Goal: Information Seeking & Learning: Check status

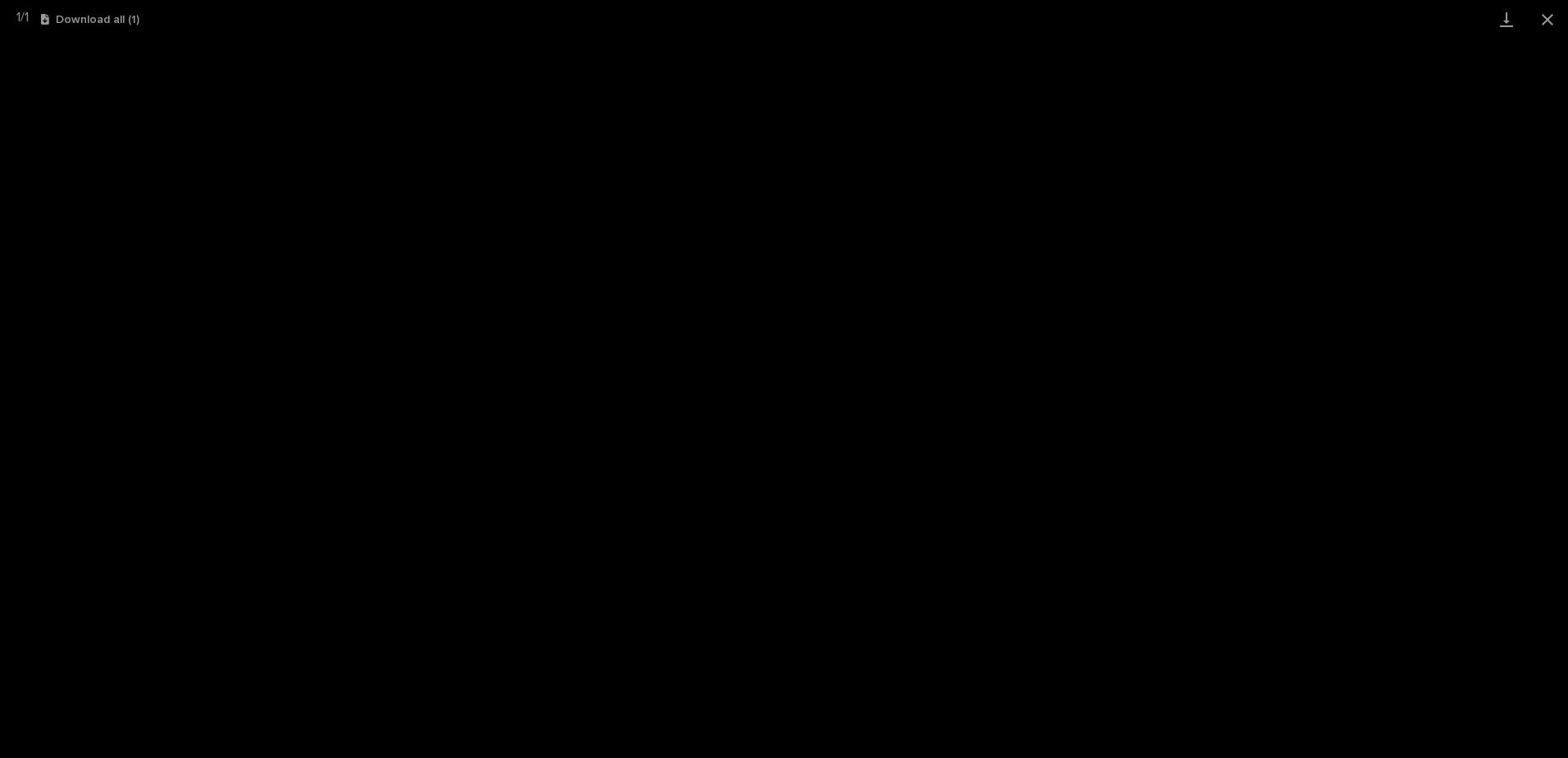
scroll to position [574, 0]
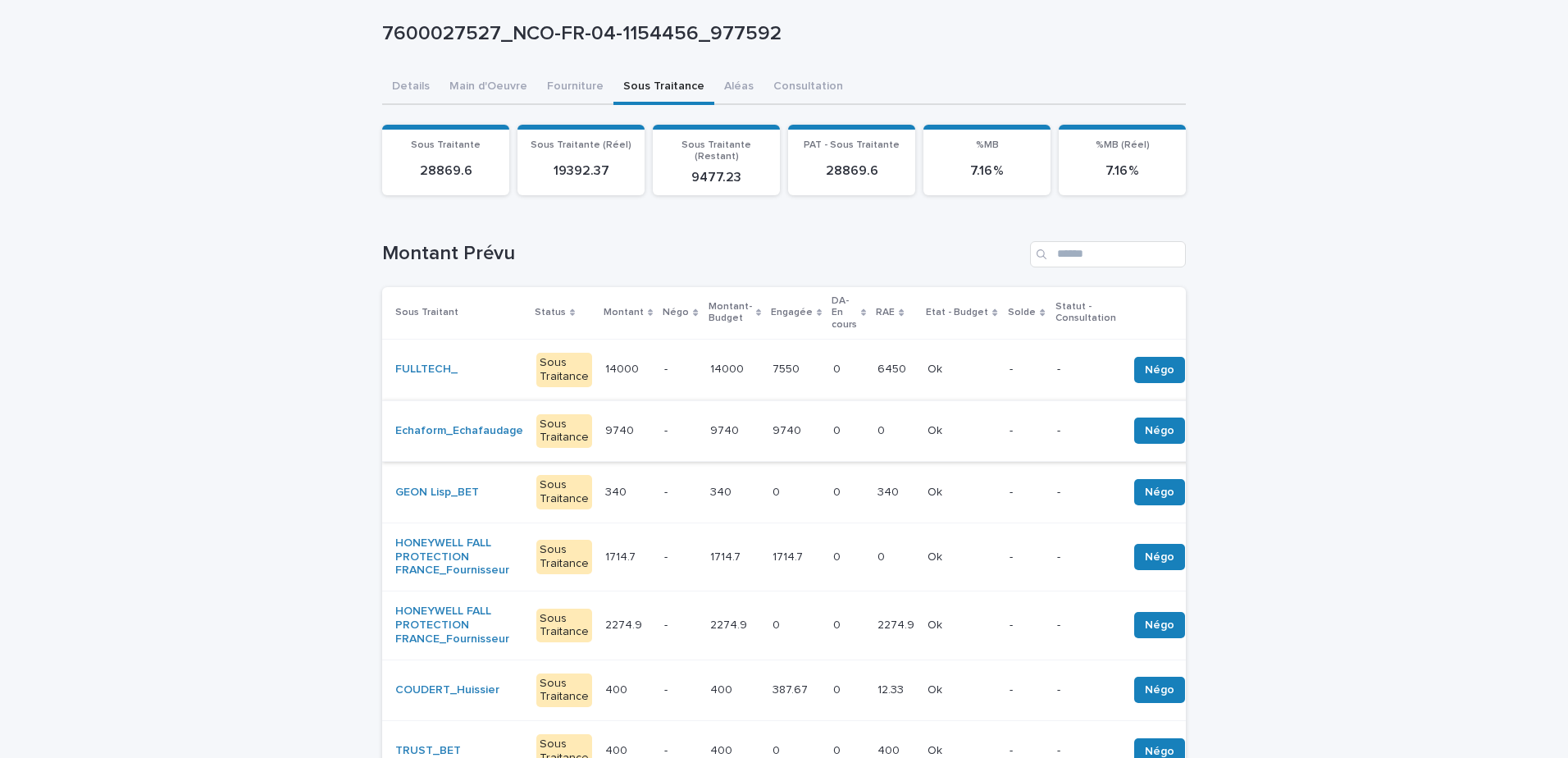
scroll to position [164, 0]
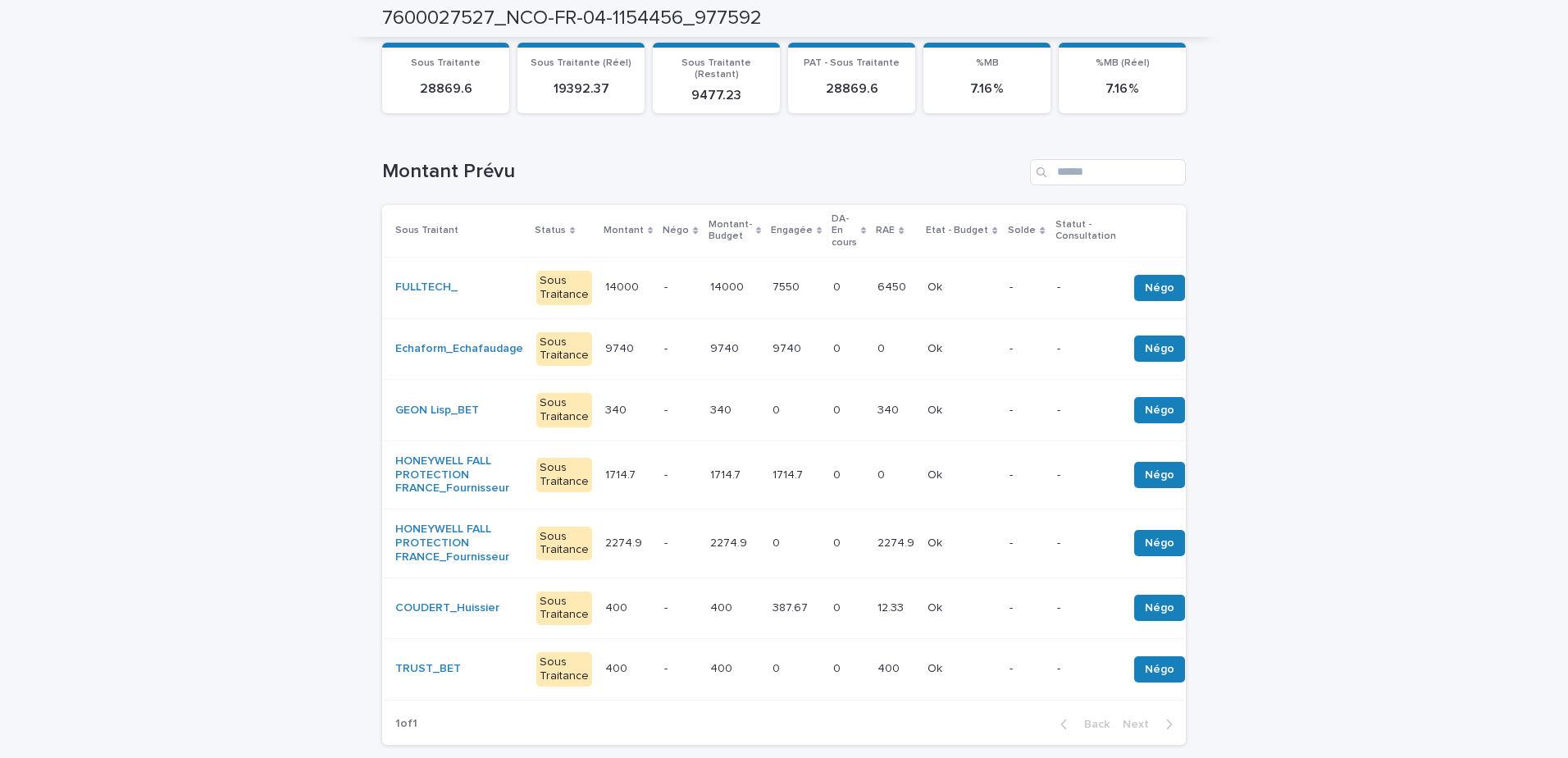
click at [833, 280] on p at bounding box center [848, 287] width 31 height 14
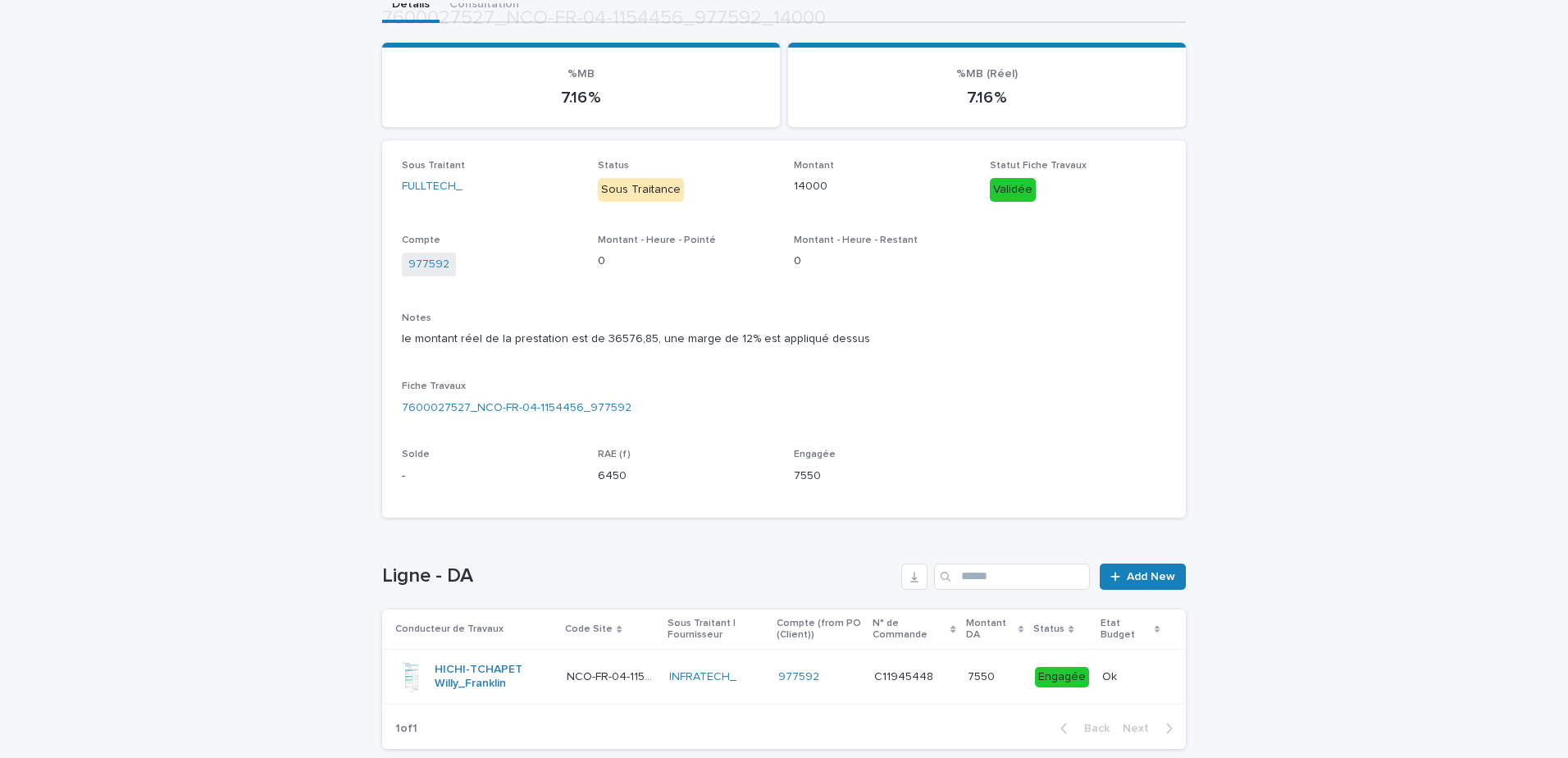
scroll to position [246, 0]
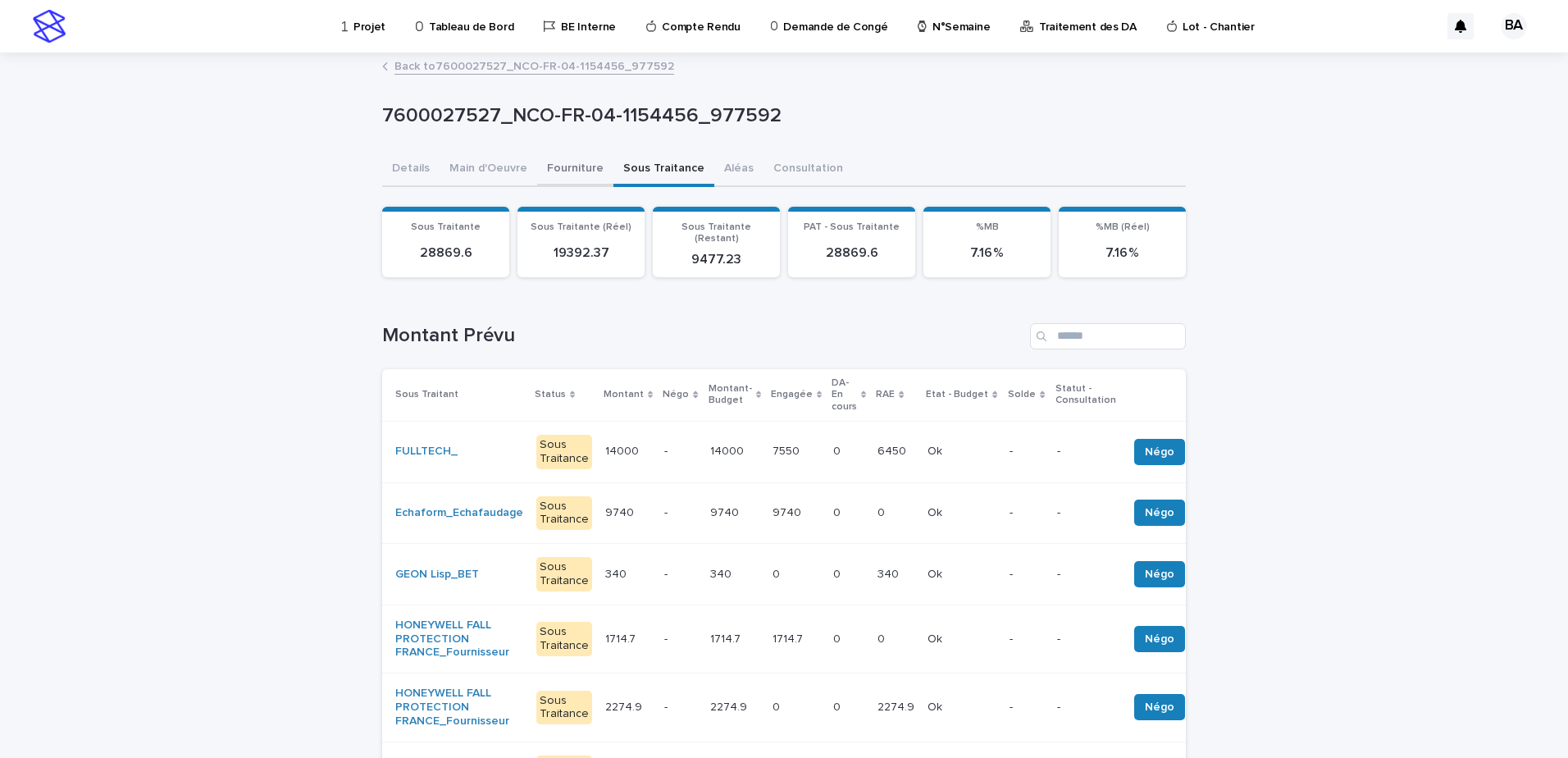
click at [567, 172] on button "Fourniture" at bounding box center [575, 169] width 76 height 34
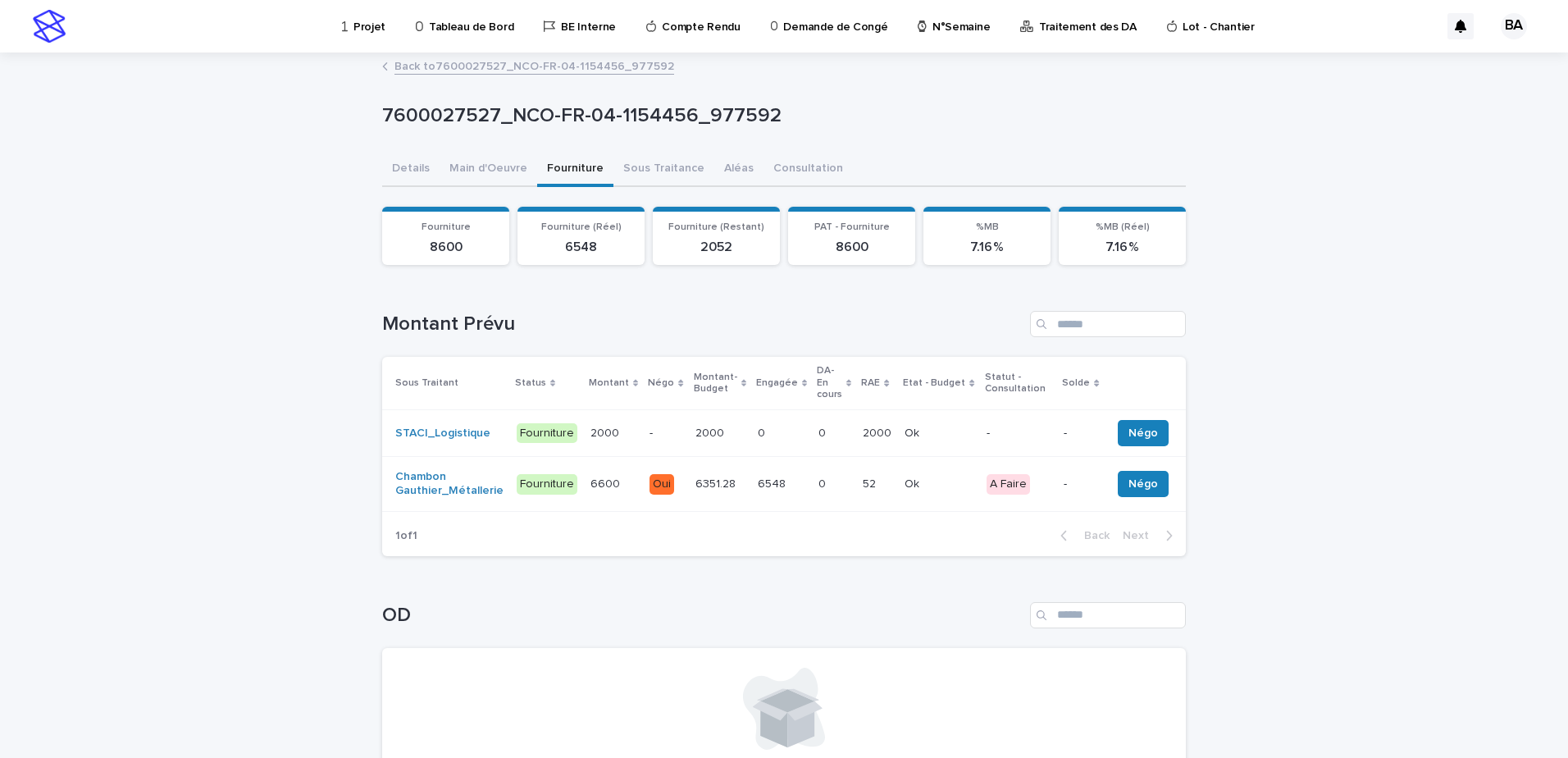
click at [882, 470] on td "52 52" at bounding box center [876, 483] width 42 height 55
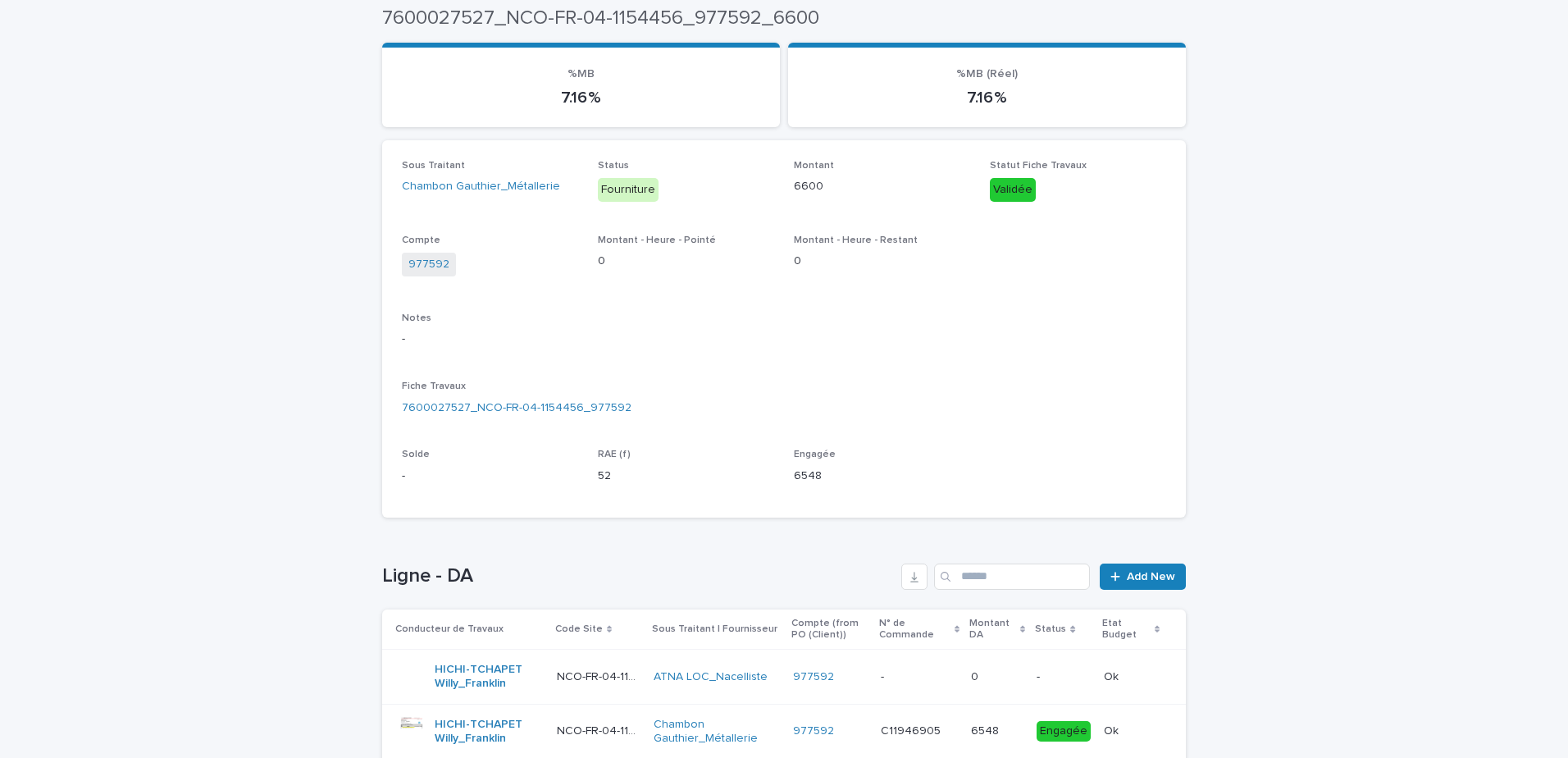
scroll to position [305, 0]
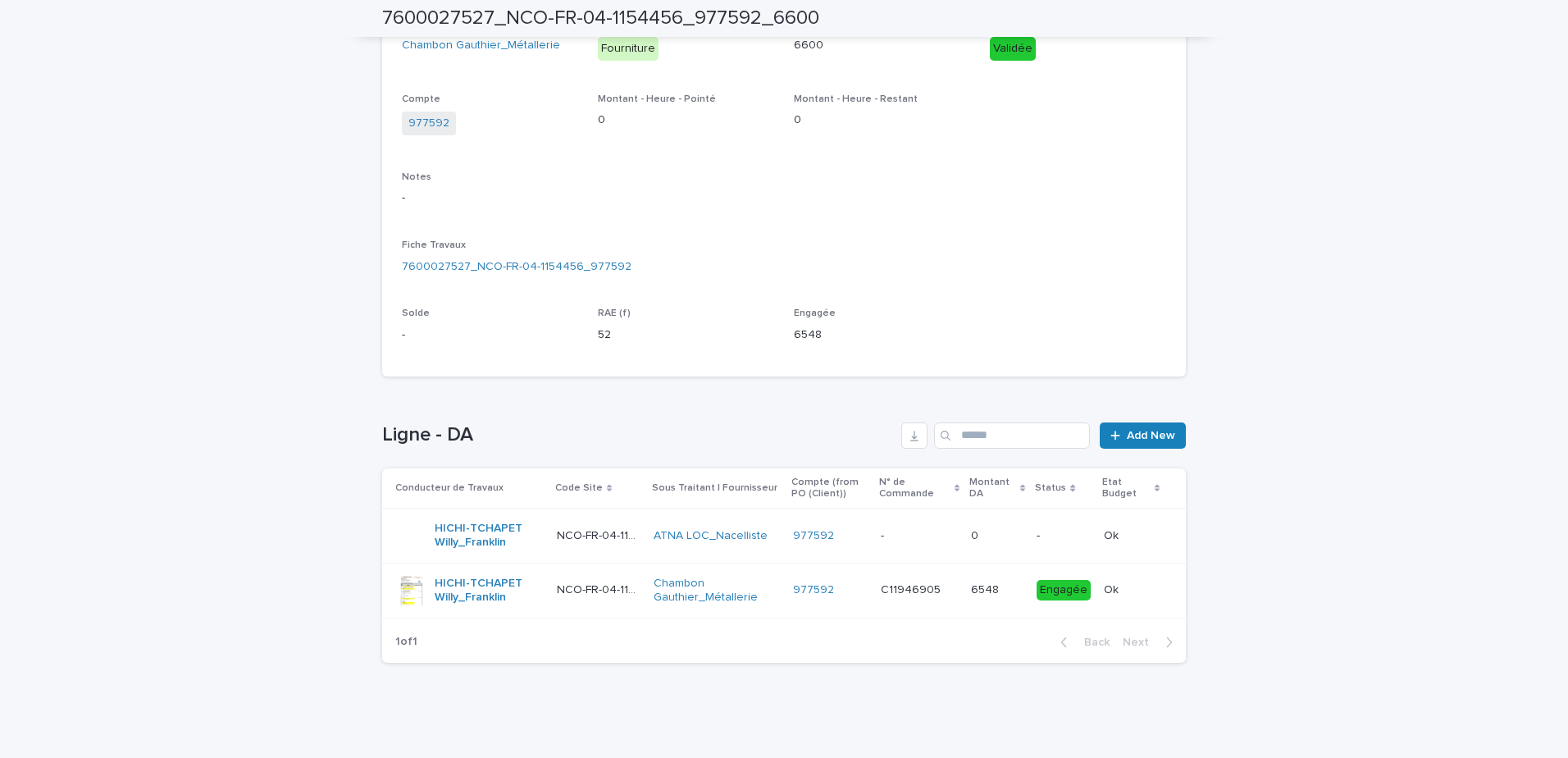
click at [410, 587] on div at bounding box center [412, 590] width 33 height 33
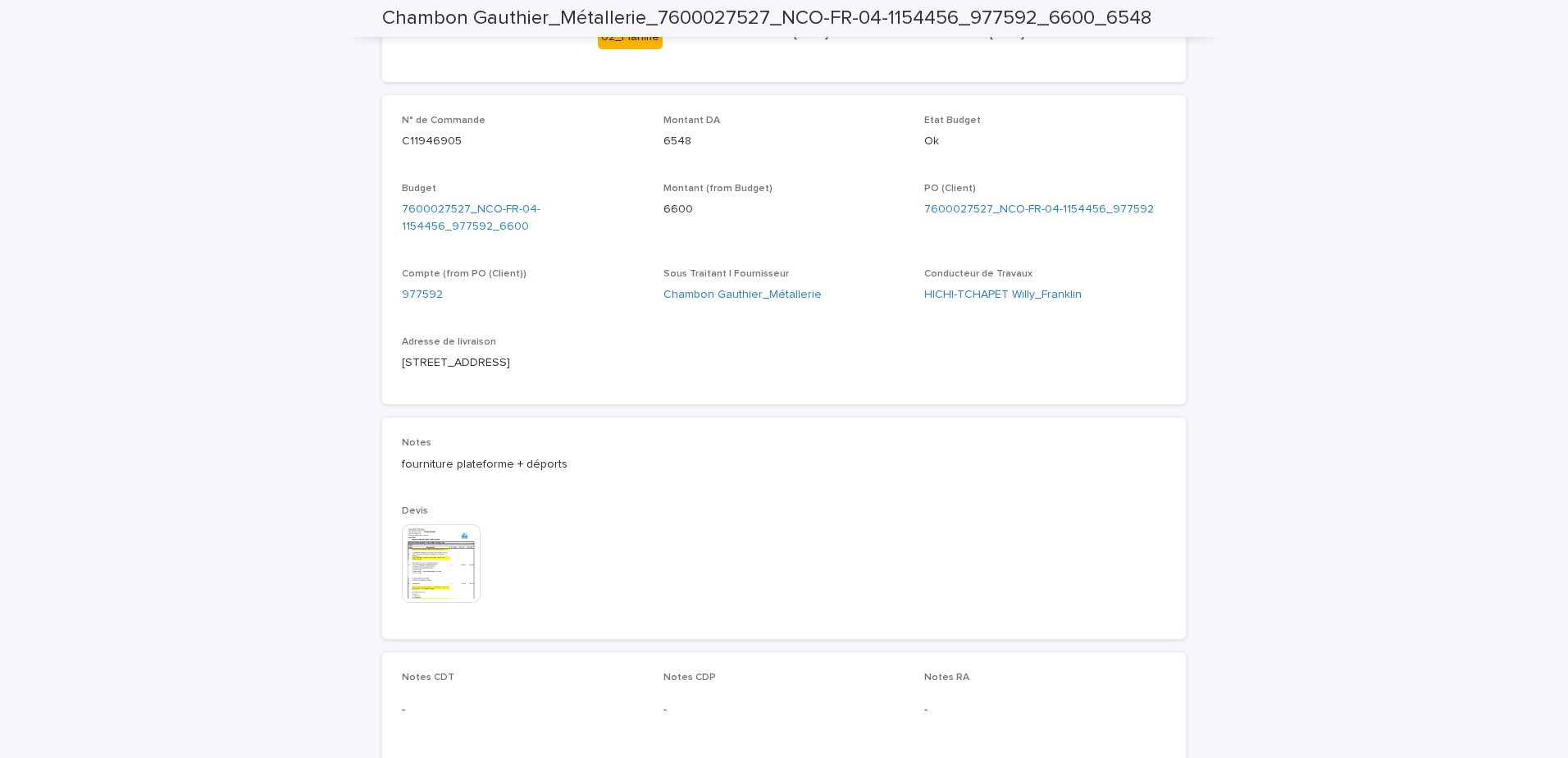
scroll to position [656, 0]
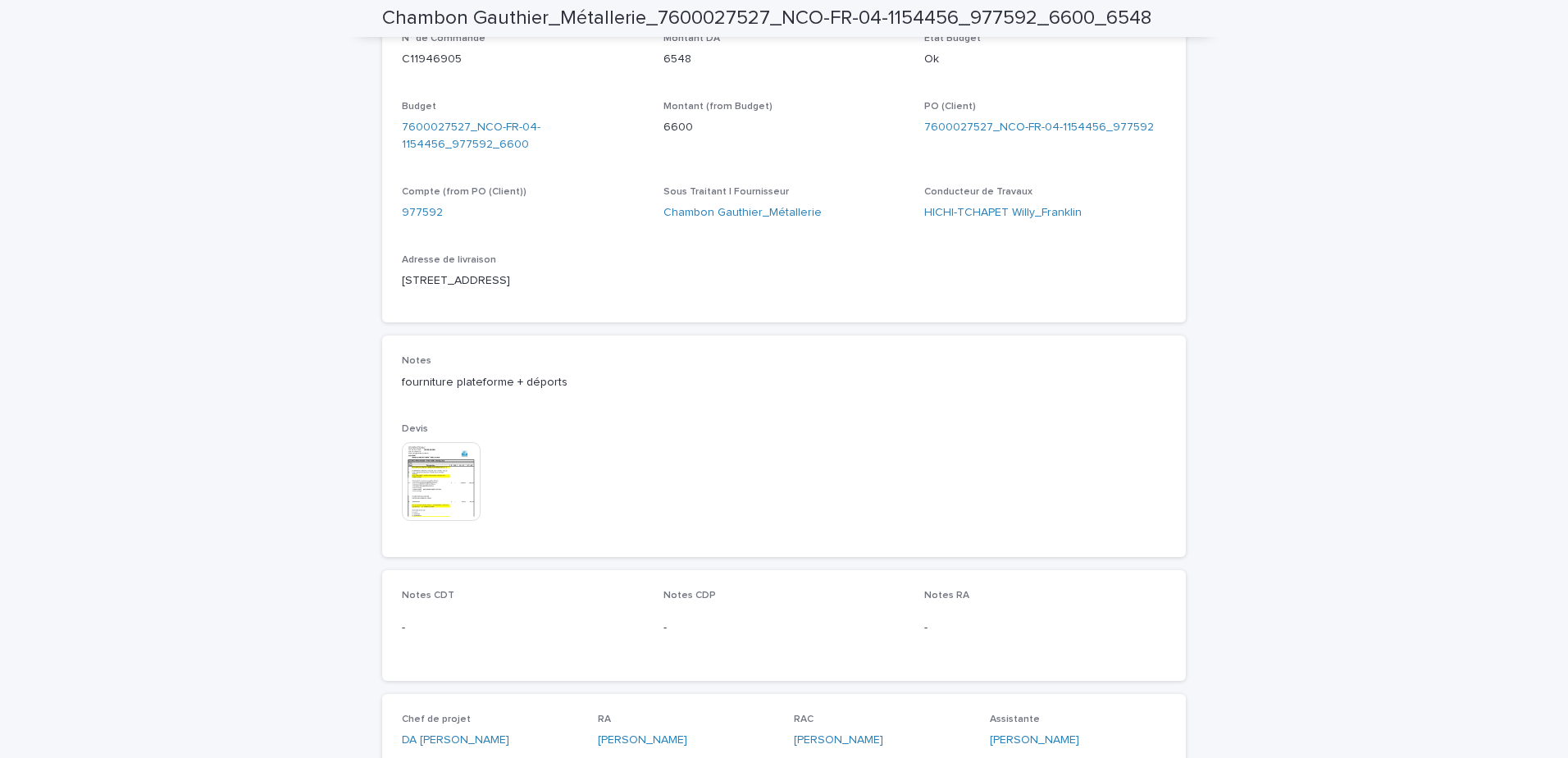
click at [437, 490] on img at bounding box center [441, 481] width 79 height 79
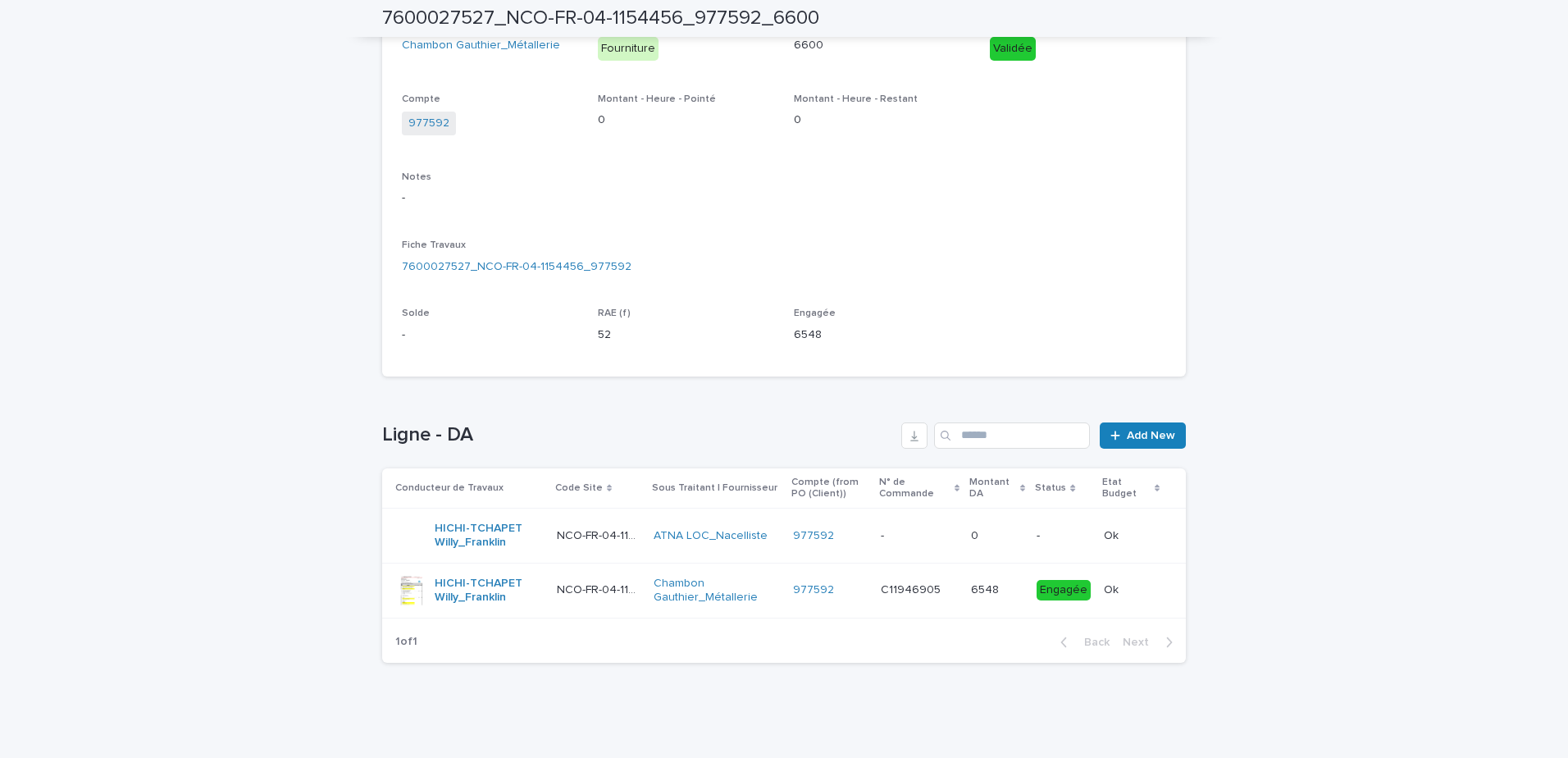
scroll to position [305, 0]
click at [882, 588] on td "C11946905 C11946905" at bounding box center [919, 589] width 90 height 55
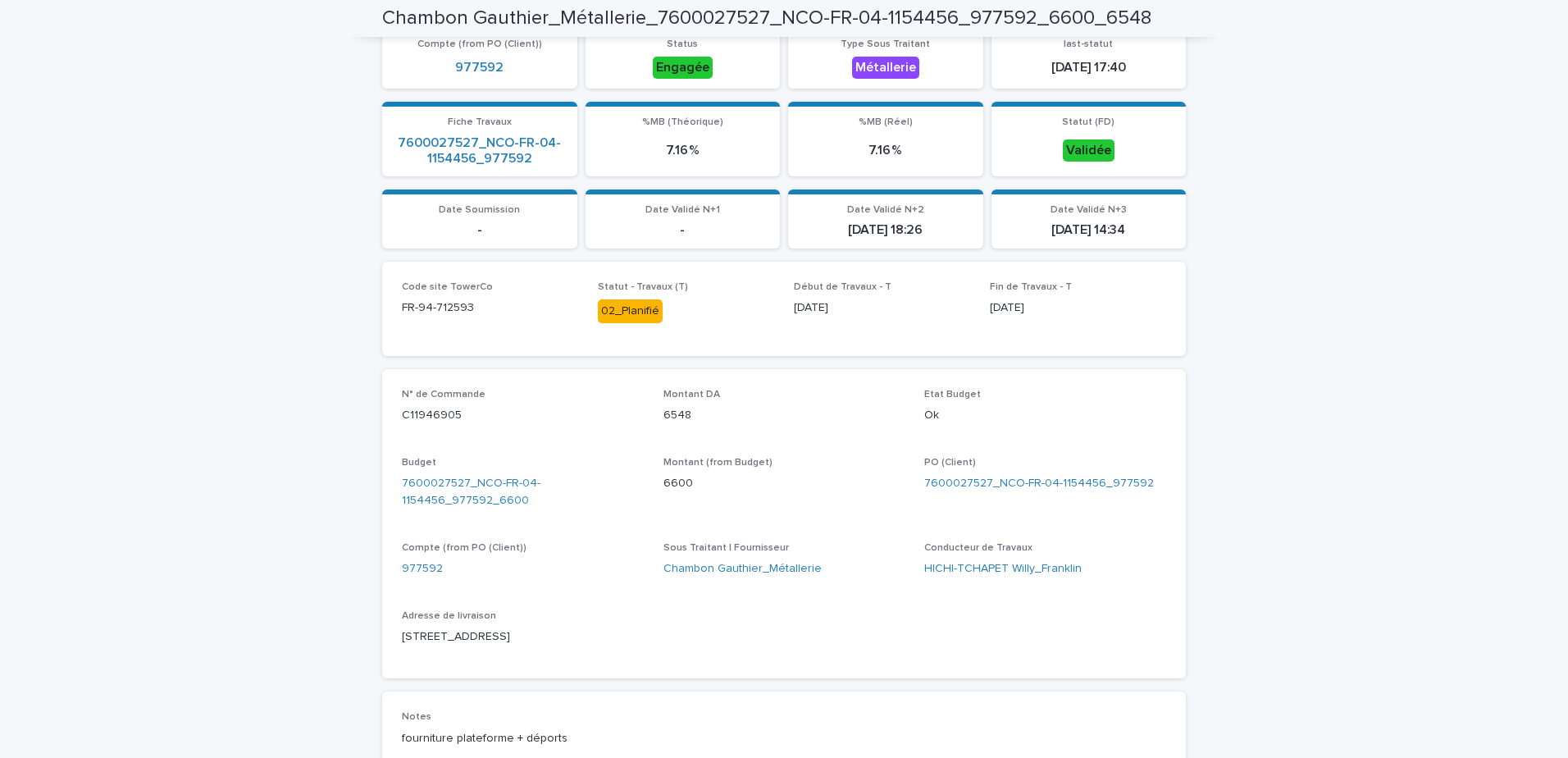
scroll to position [136, 0]
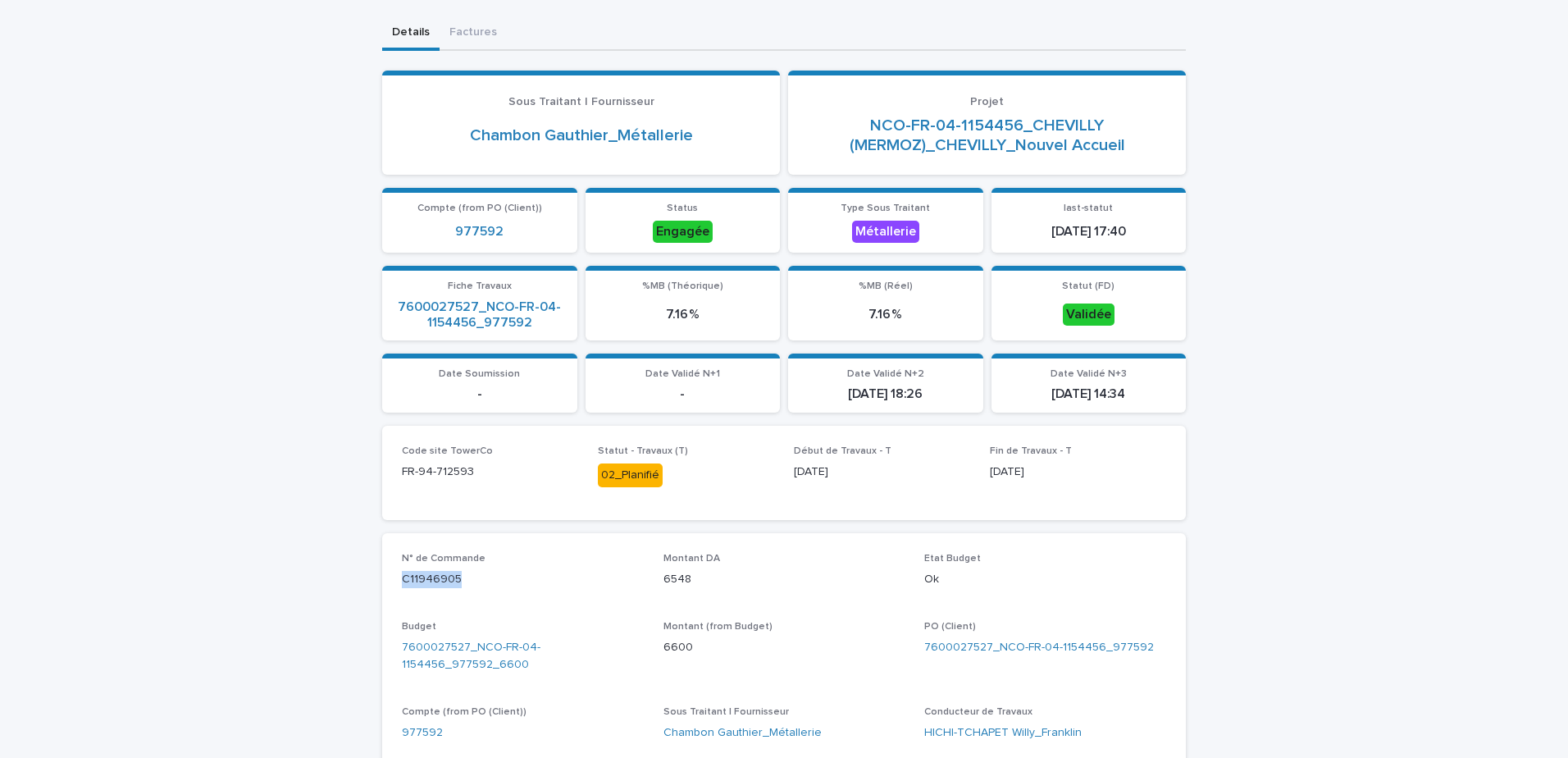
drag, startPoint x: 395, startPoint y: 577, endPoint x: 451, endPoint y: 577, distance: 56.0
click at [451, 577] on div "N° de Commande C11946905 Montant DA 6548 Etat Budget Ok Budget 7600027527_NCO-F…" at bounding box center [784, 688] width 804 height 310
copy p "C11946905"
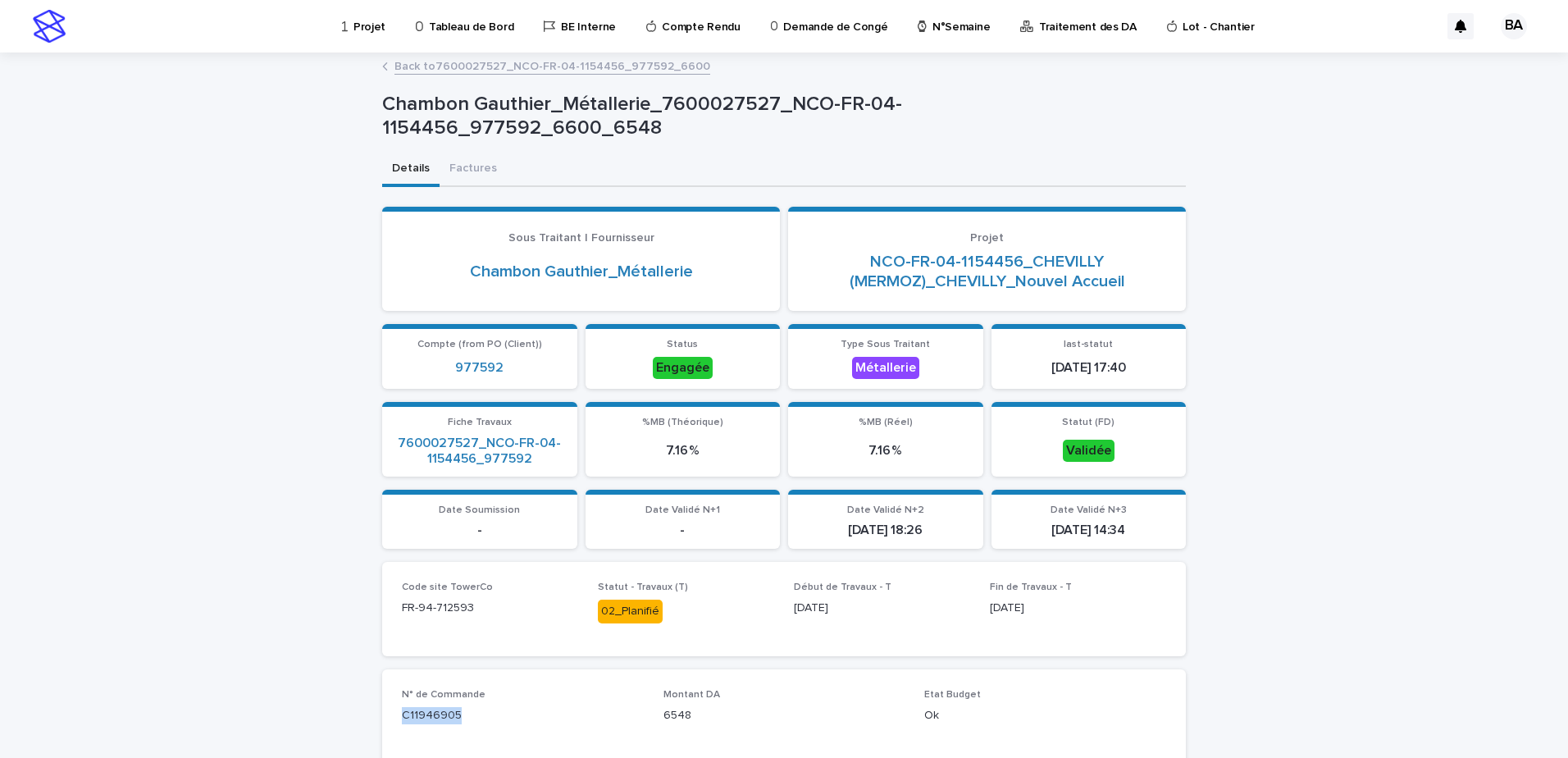
click at [933, 33] on p "N°Semaine" at bounding box center [961, 17] width 57 height 34
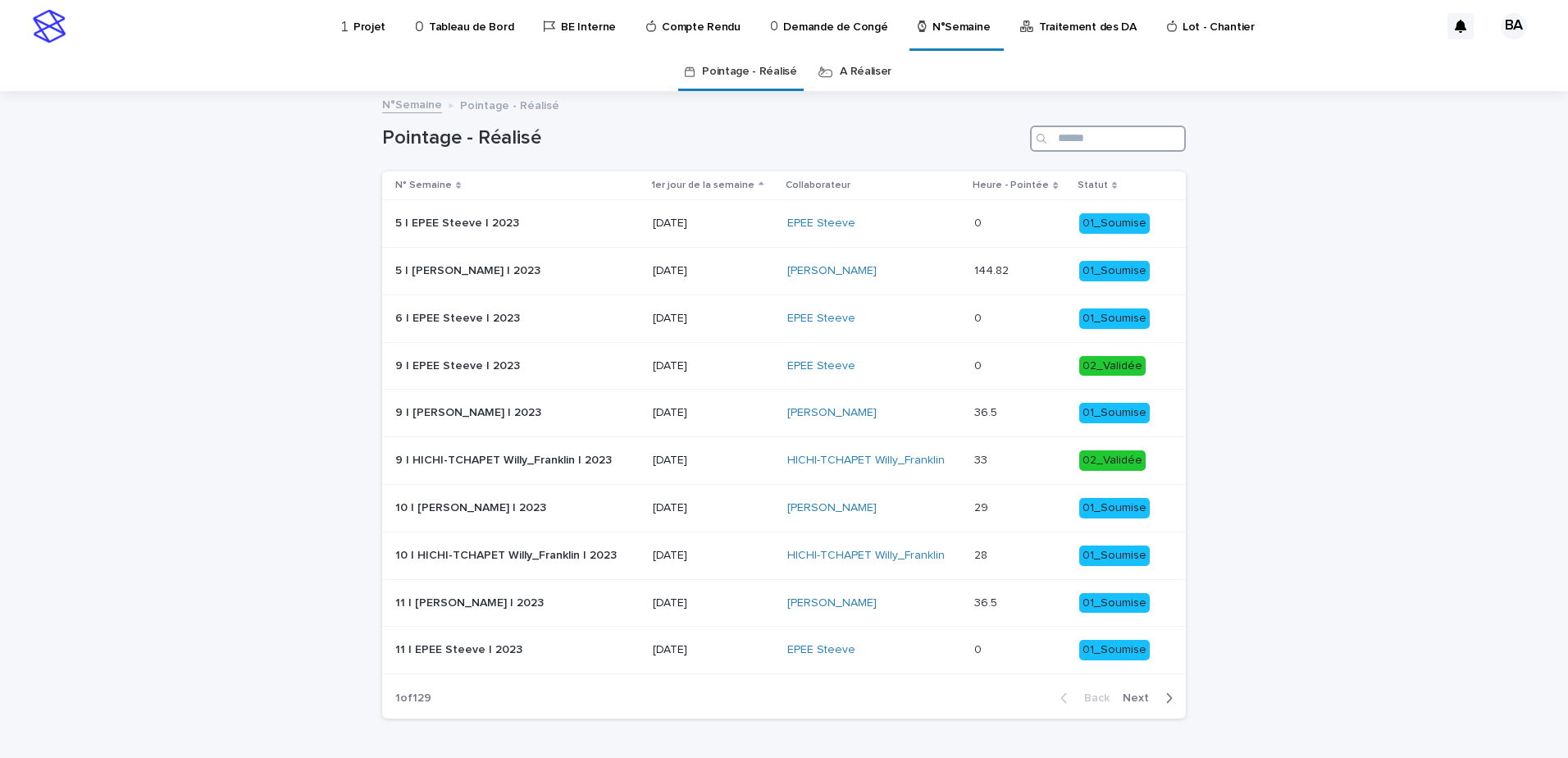
click at [1087, 132] on input "Search" at bounding box center [1108, 138] width 156 height 26
click at [489, 29] on p "Tableau de Bord" at bounding box center [471, 17] width 84 height 34
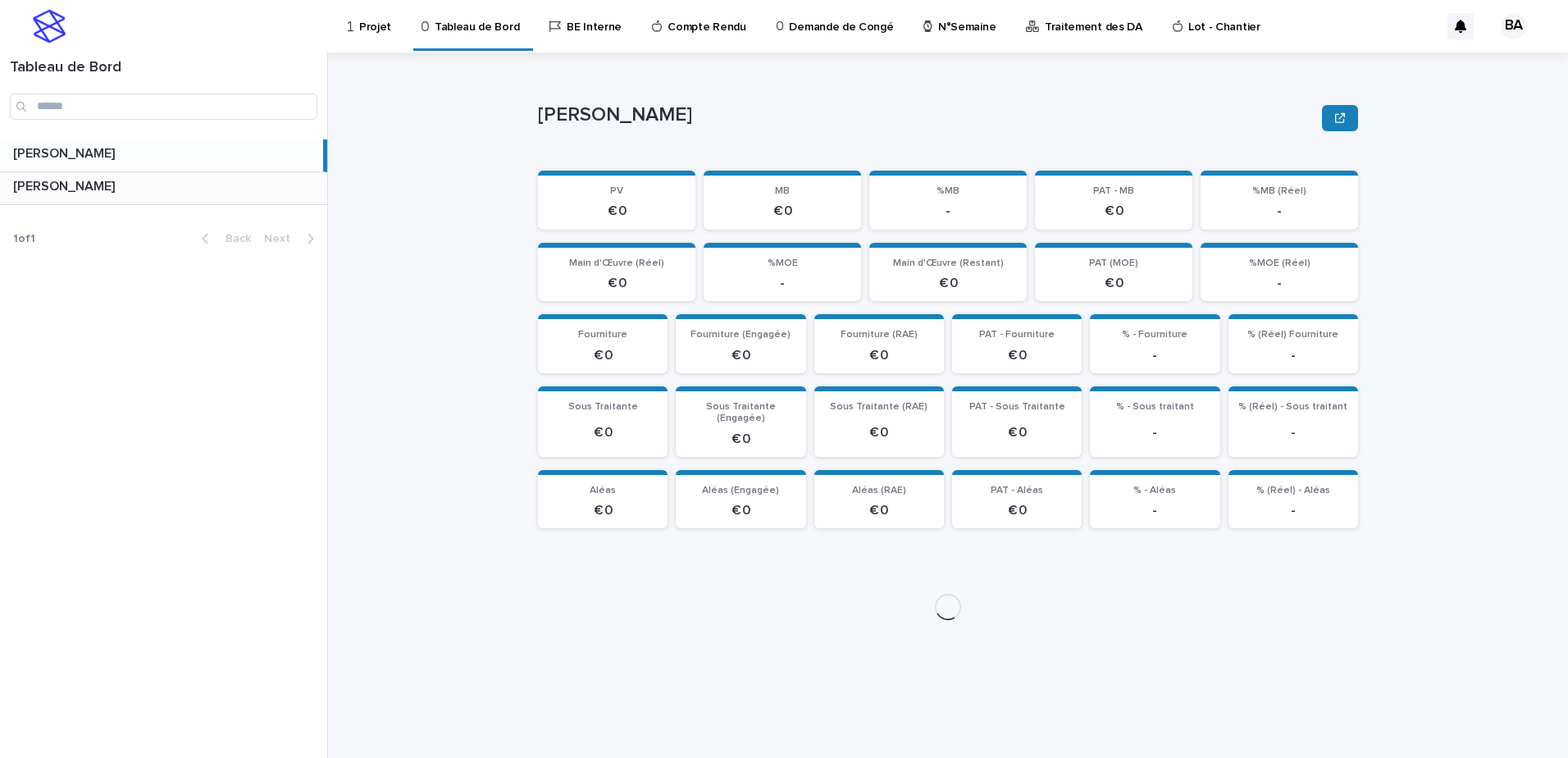
click at [272, 188] on p at bounding box center [167, 186] width 308 height 15
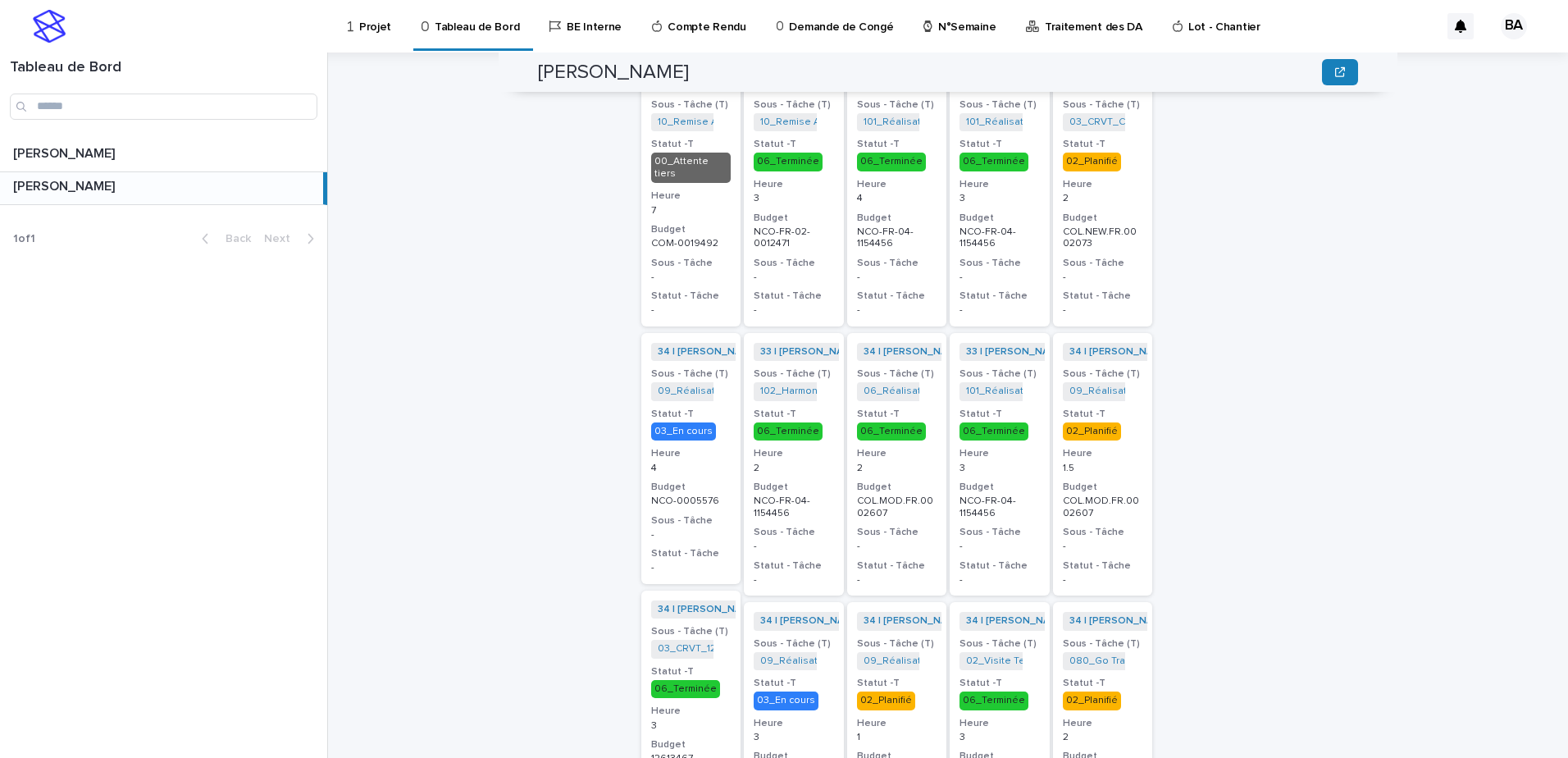
scroll to position [230, 0]
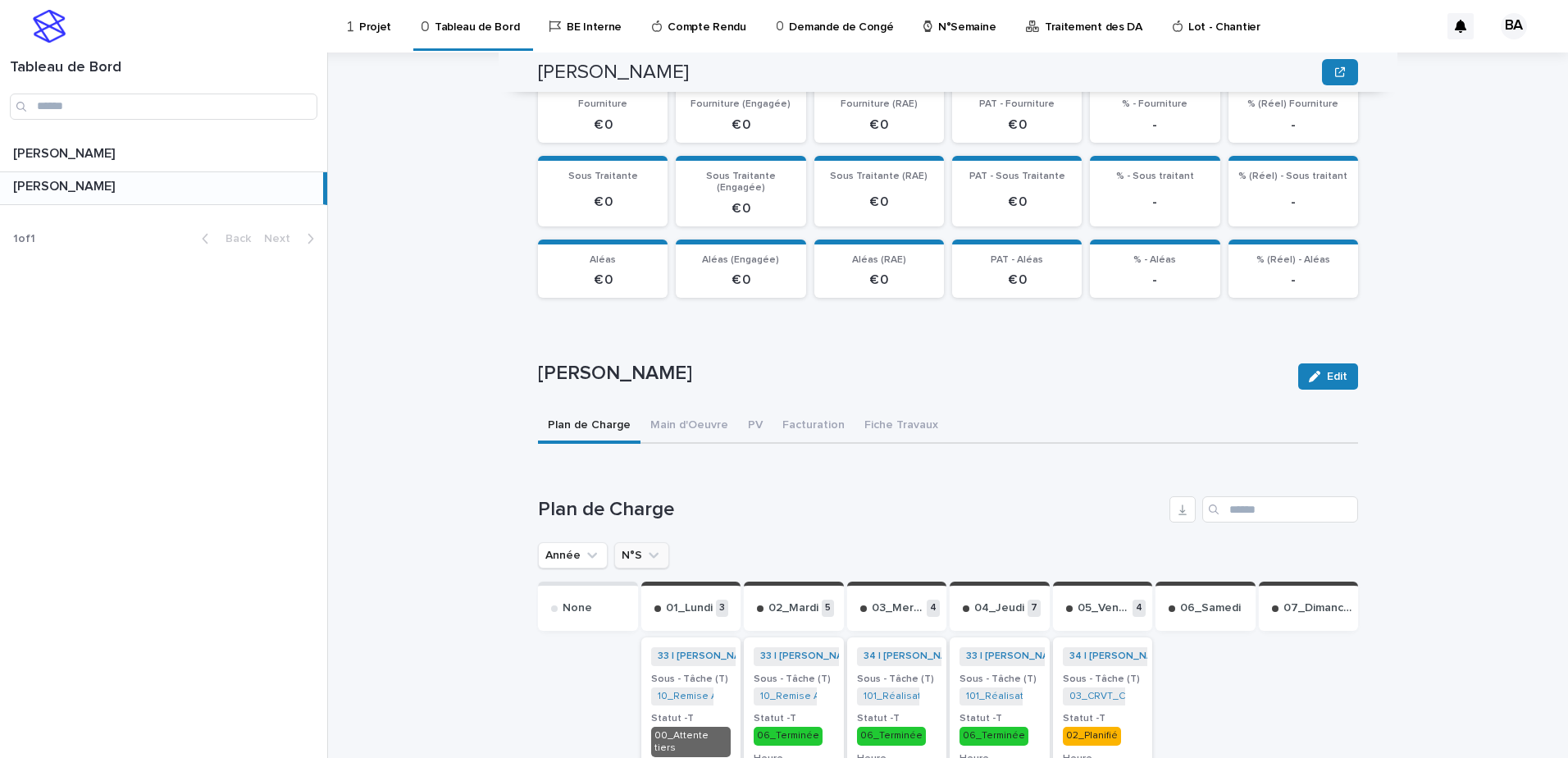
click at [645, 547] on icon "N°S" at bounding box center [653, 555] width 16 height 16
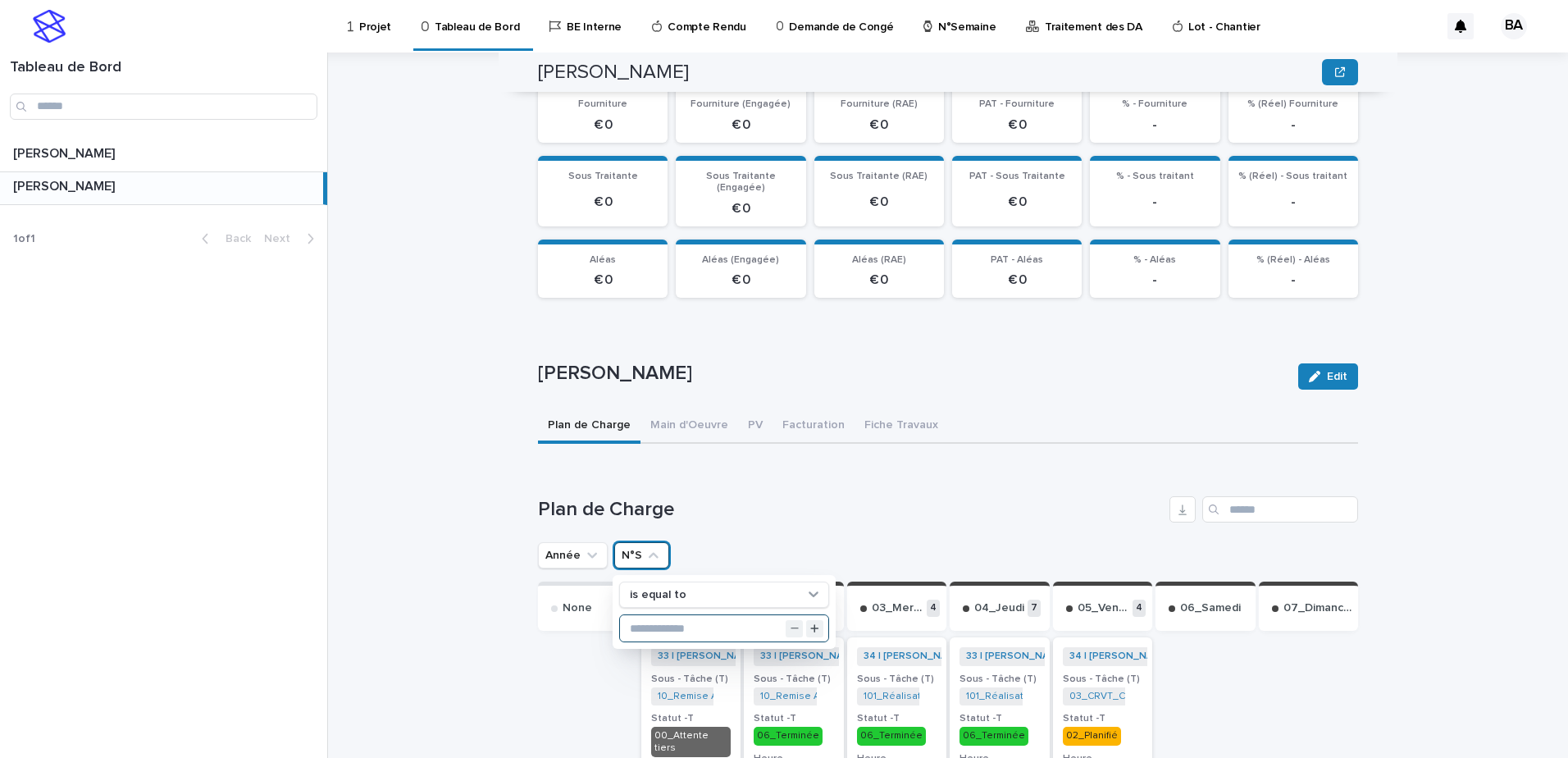
click at [703, 615] on input "text" at bounding box center [724, 627] width 209 height 26
type input "*"
click at [877, 499] on h1 "Plan de Charge" at bounding box center [850, 509] width 625 height 24
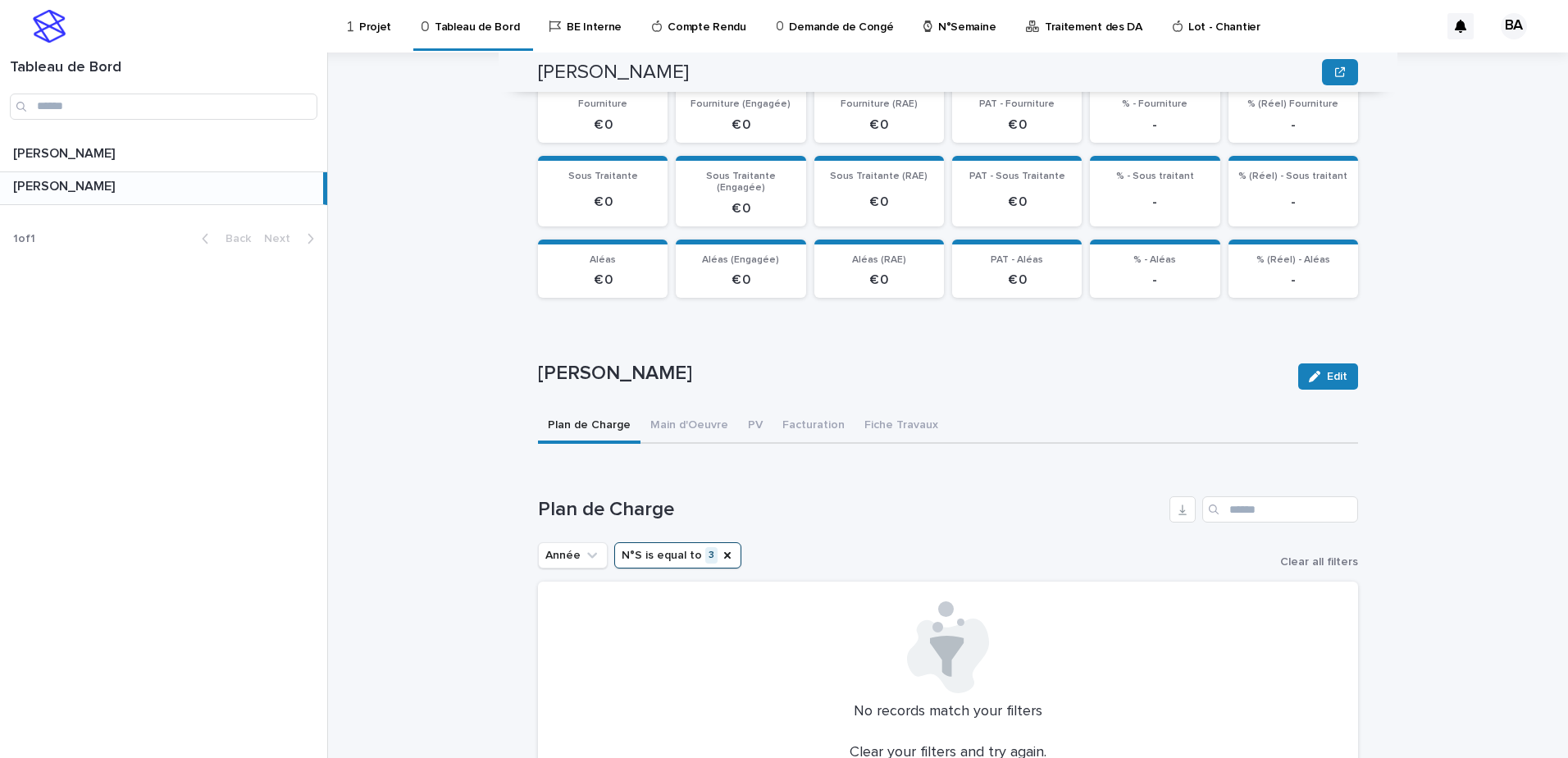
click at [724, 552] on icon "N°S" at bounding box center [727, 555] width 6 height 6
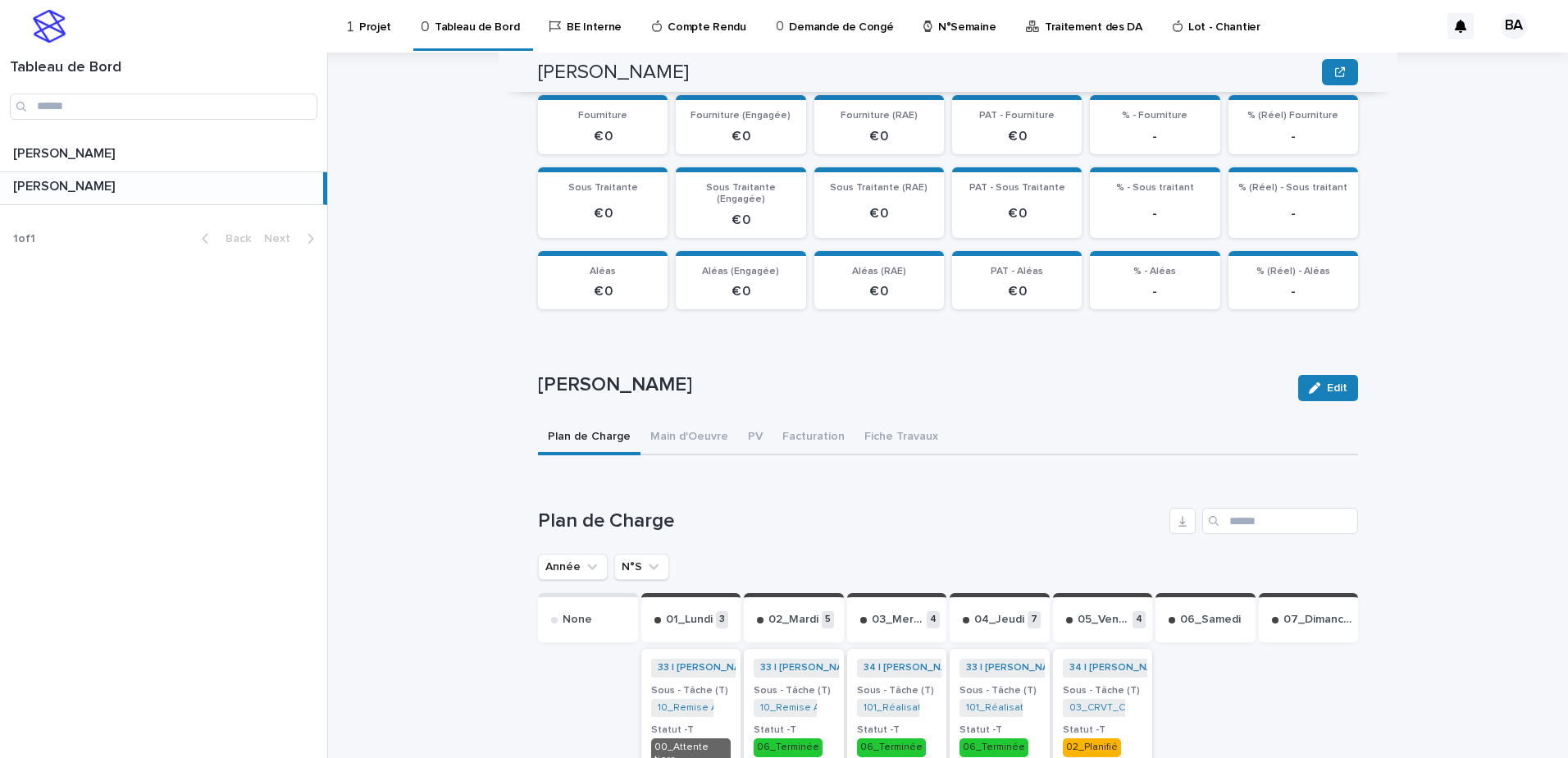
scroll to position [383, 0]
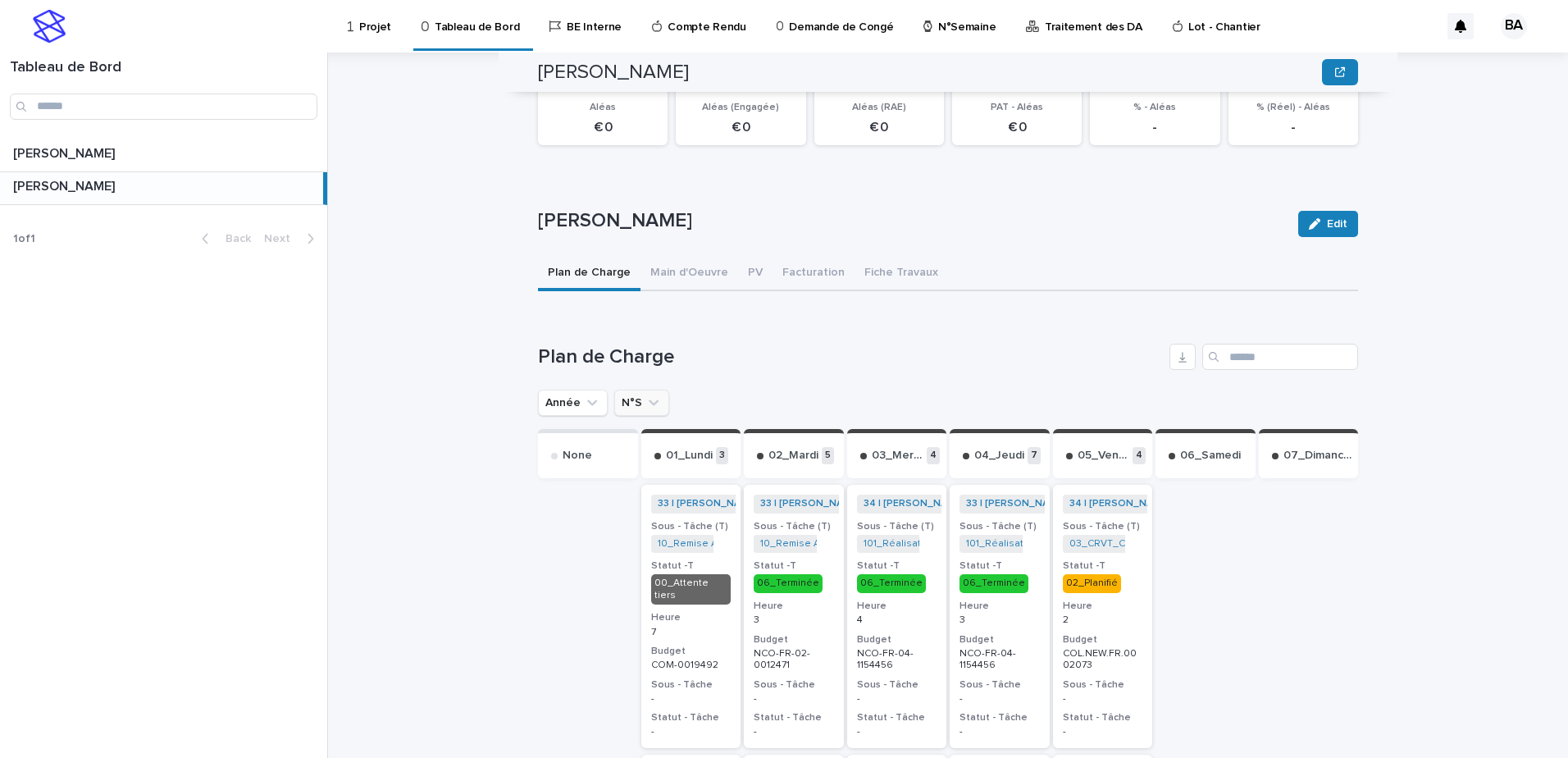
click at [645, 395] on icon "N°S" at bounding box center [653, 403] width 16 height 16
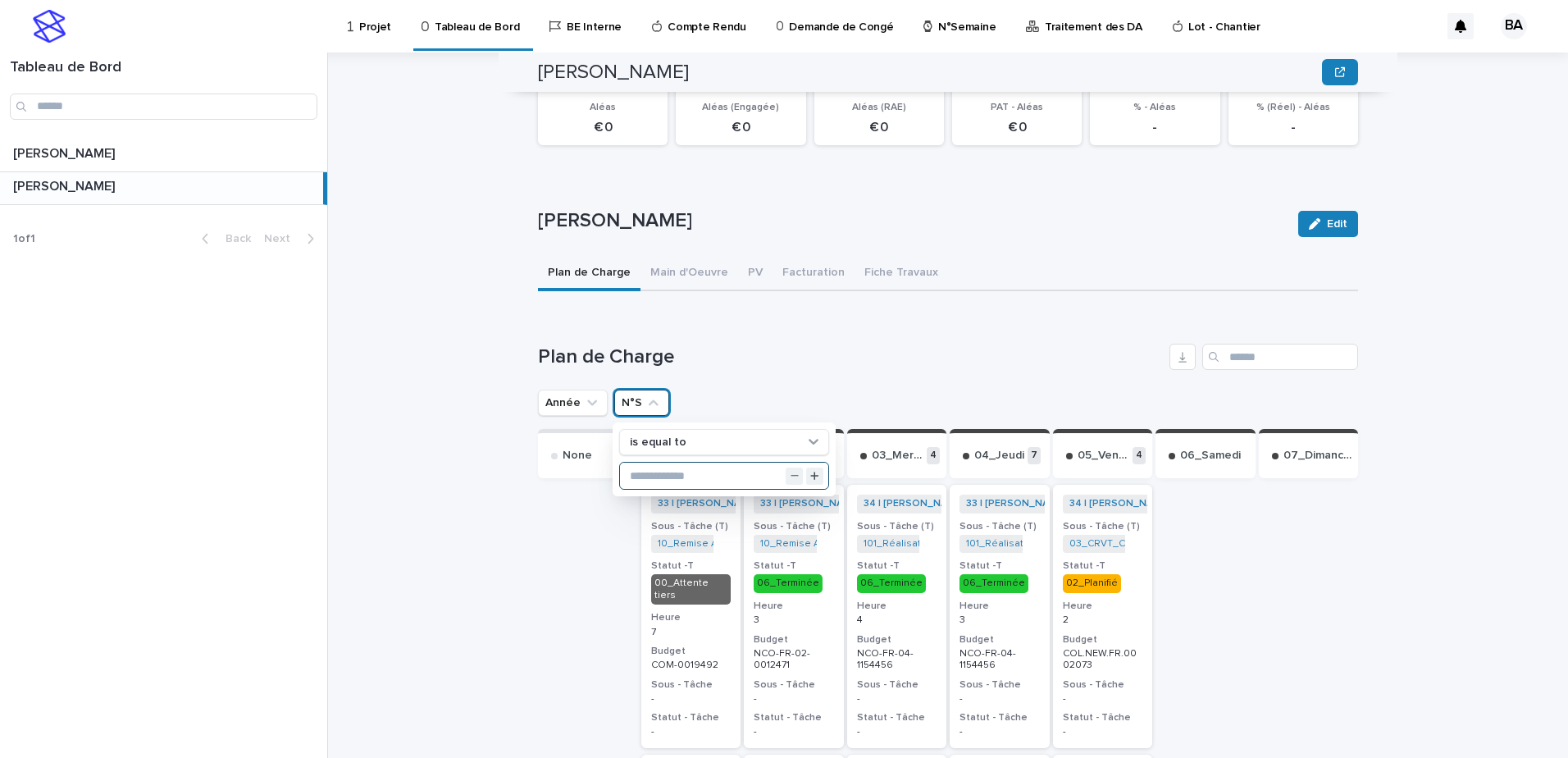
click at [688, 471] on input "text" at bounding box center [724, 475] width 209 height 26
type input "**"
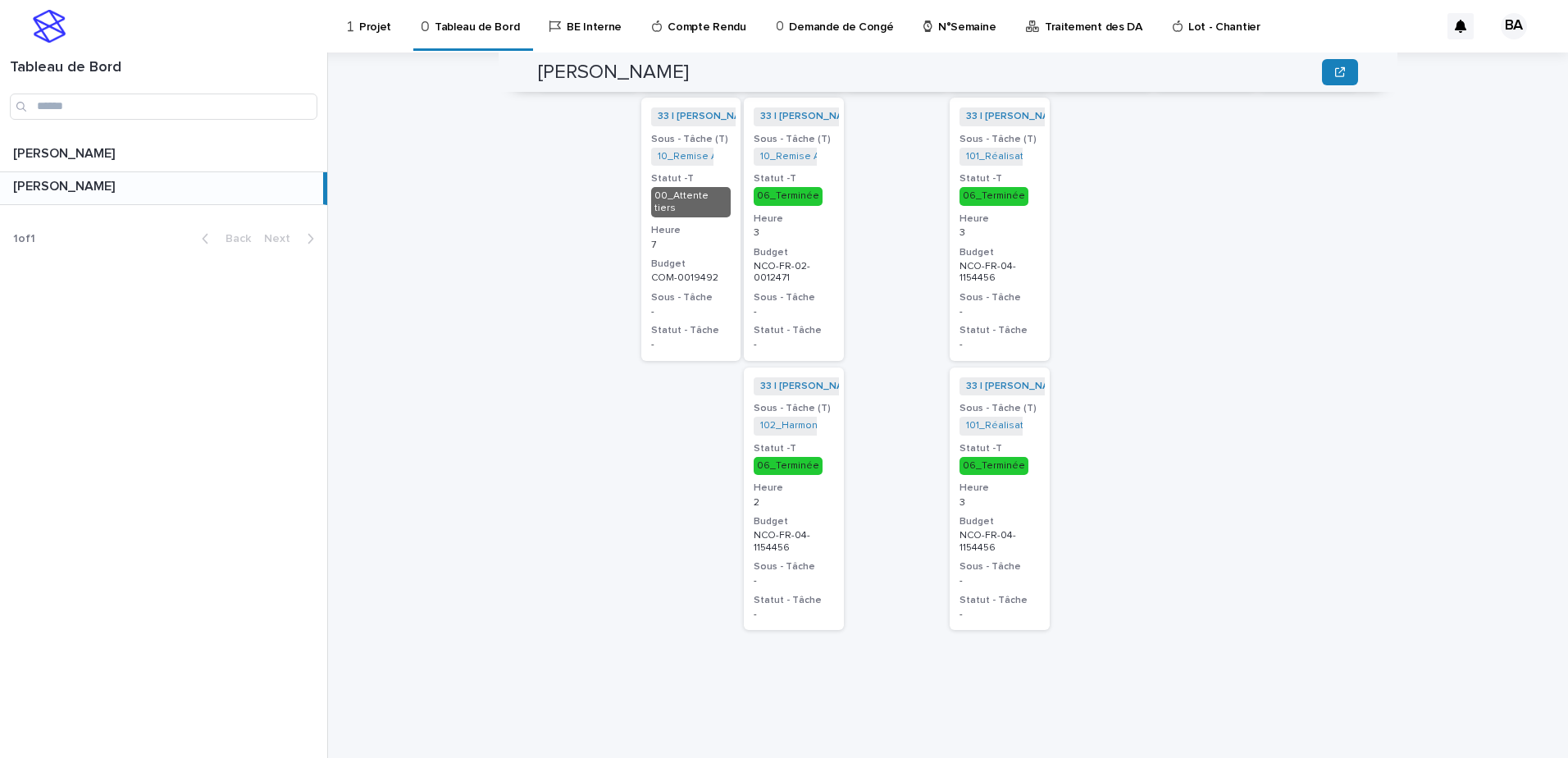
scroll to position [360, 0]
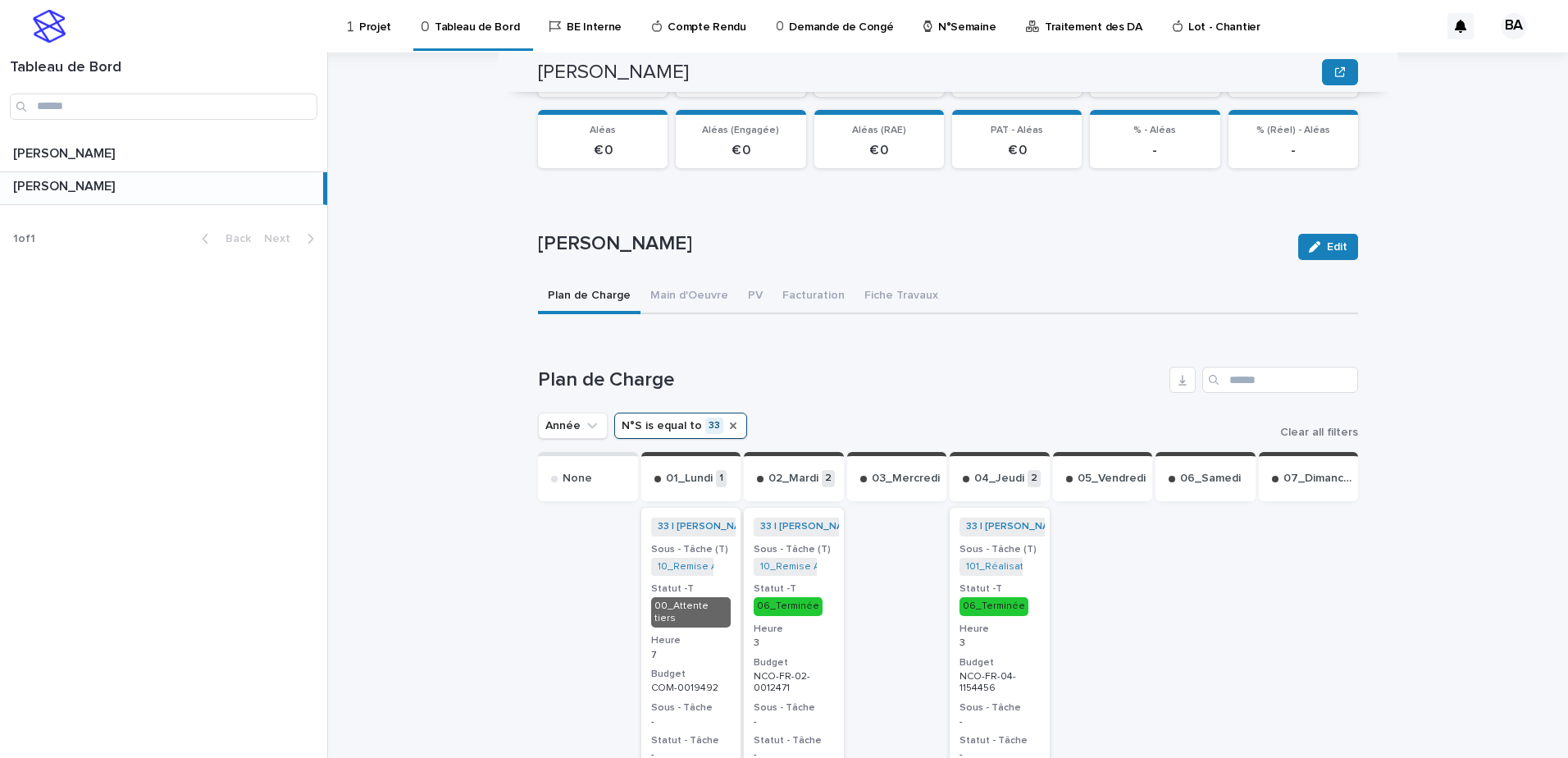
click at [727, 419] on icon "N°S" at bounding box center [733, 425] width 13 height 13
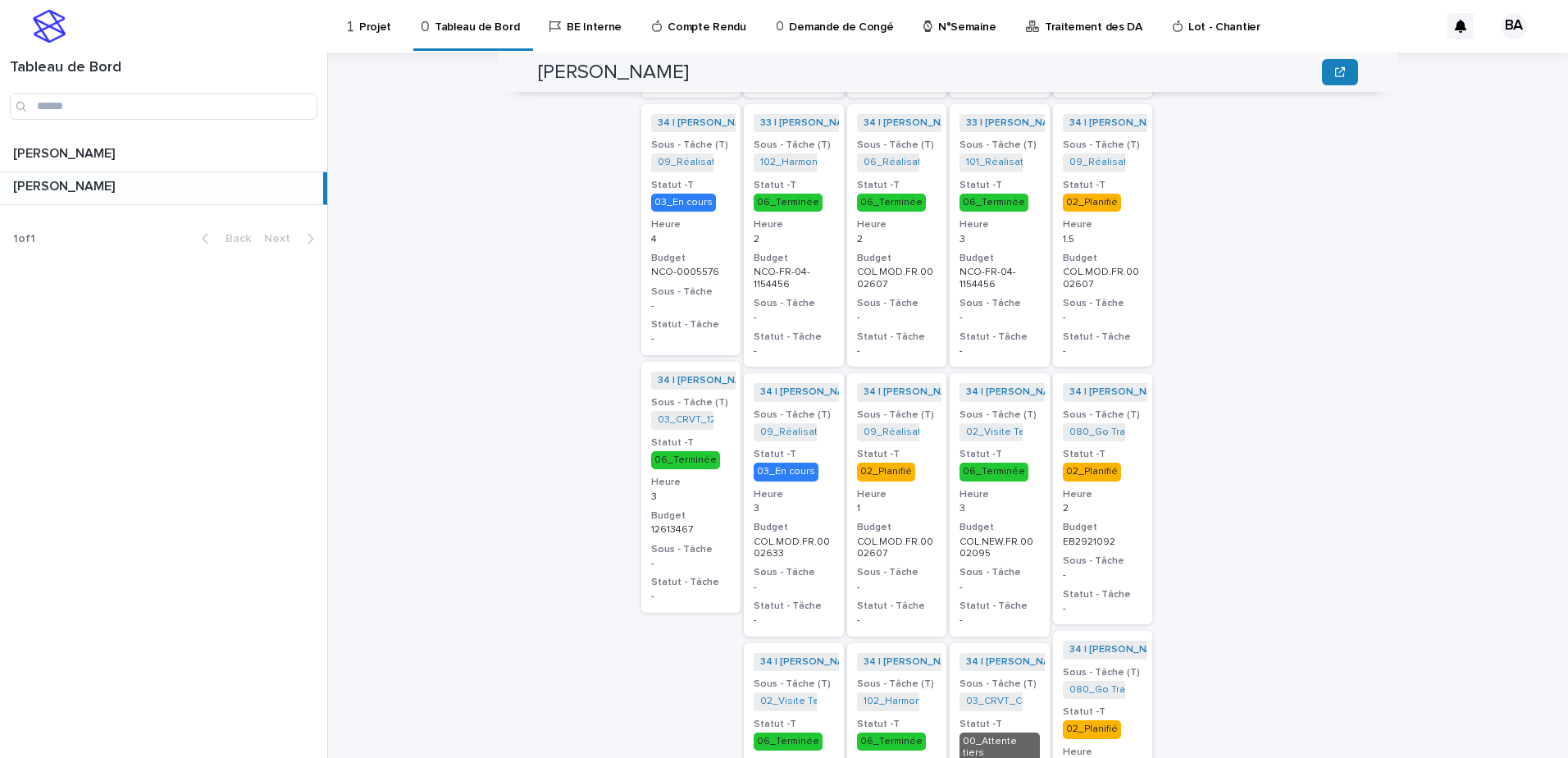
scroll to position [623, 0]
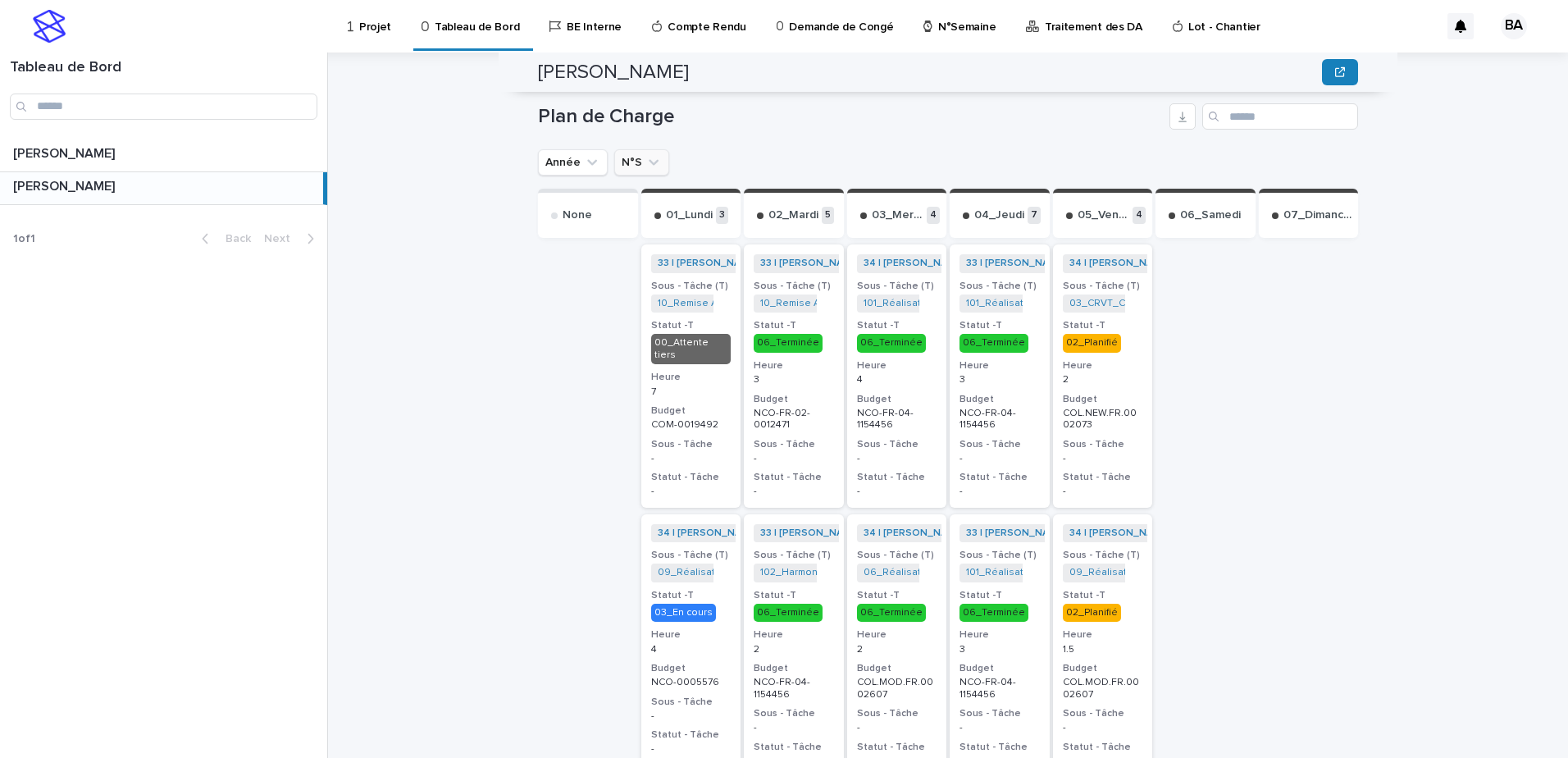
click at [647, 154] on icon "N°S" at bounding box center [653, 162] width 16 height 16
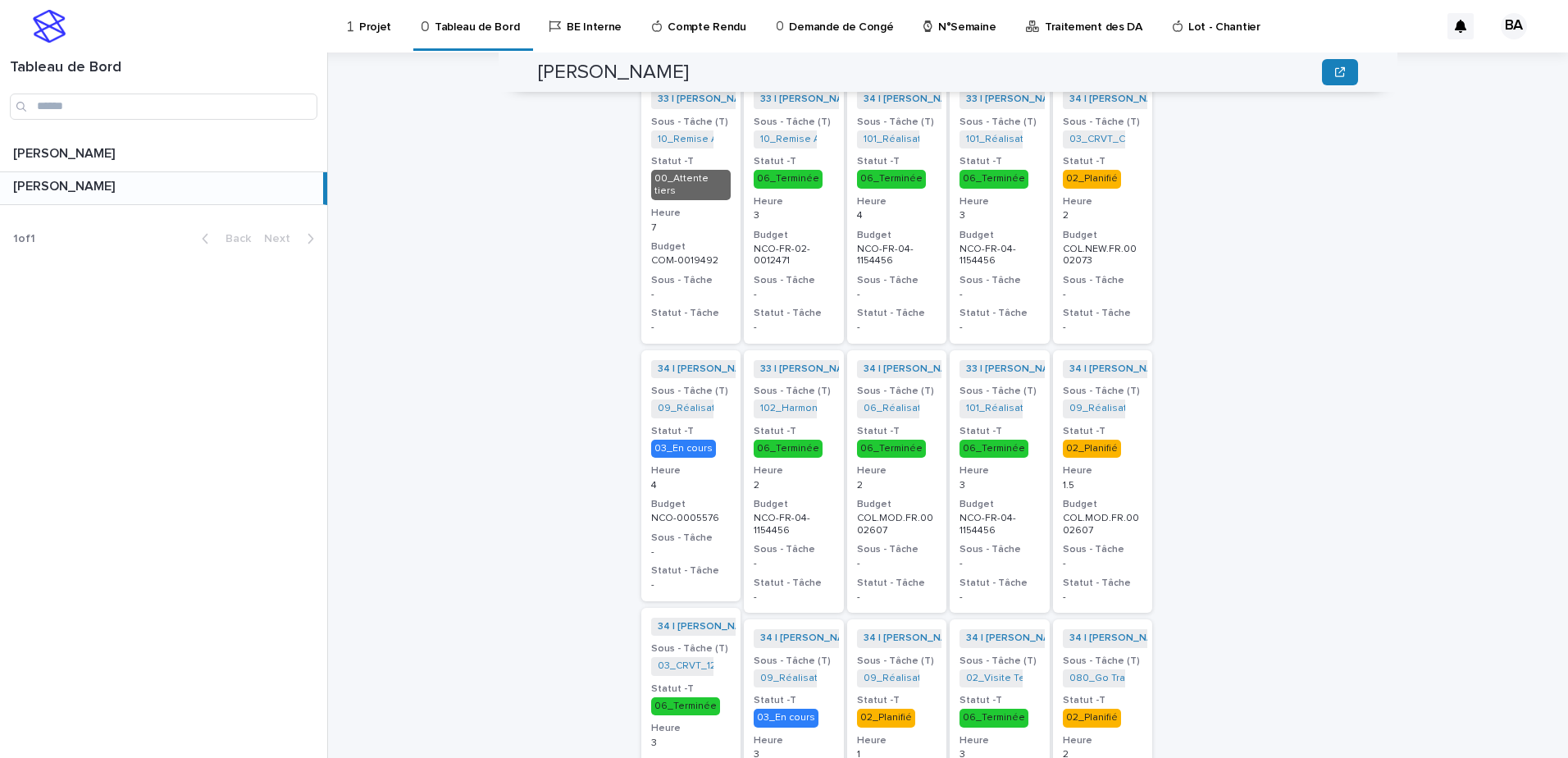
scroll to position [951, 0]
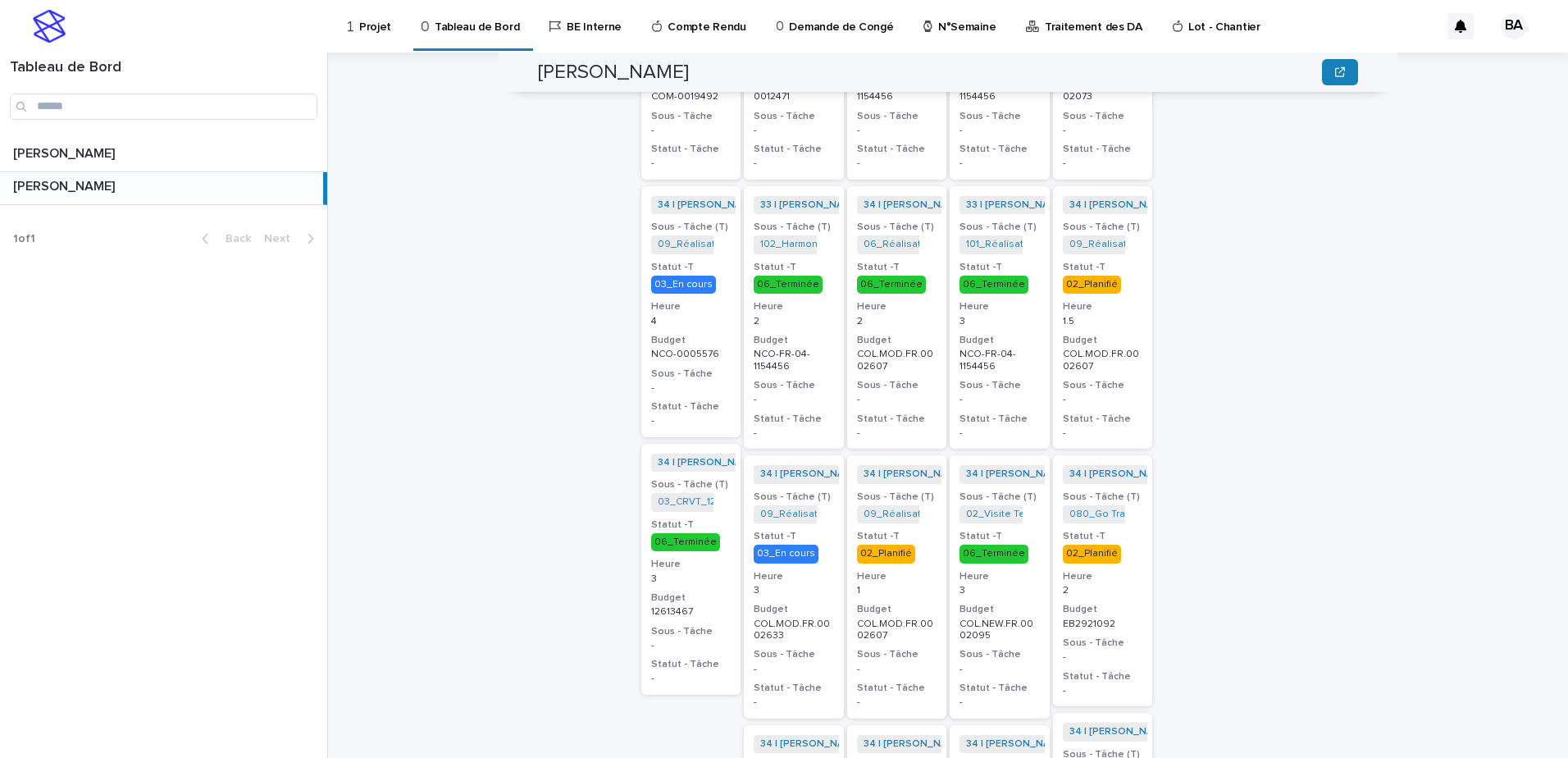
click at [696, 602] on div "12613467" at bounding box center [691, 609] width 81 height 14
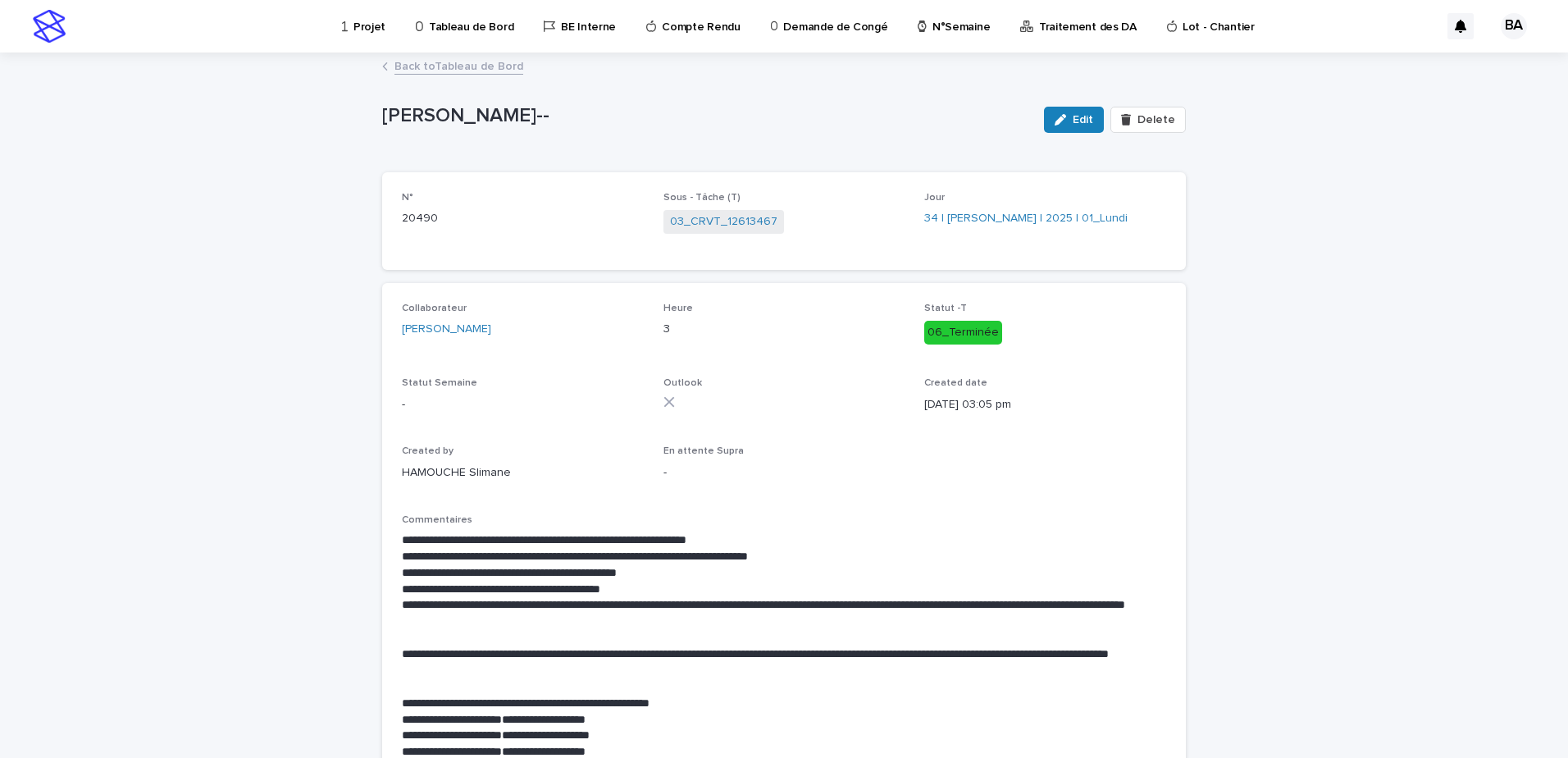
scroll to position [82, 0]
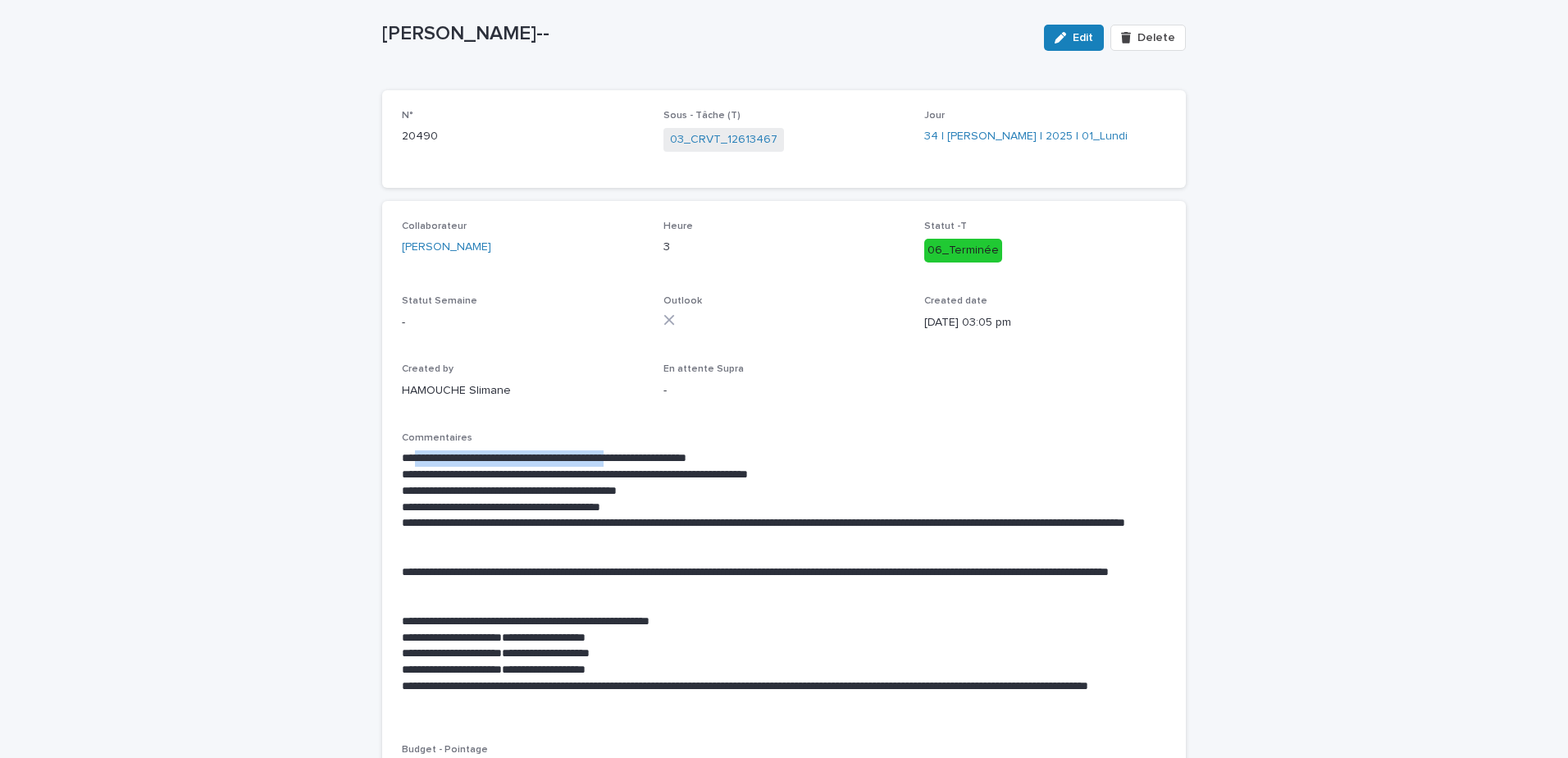
drag, startPoint x: 411, startPoint y: 456, endPoint x: 659, endPoint y: 447, distance: 248.2
click at [659, 447] on div "**********" at bounding box center [784, 578] width 764 height 292
click at [930, 452] on p "**********" at bounding box center [784, 458] width 764 height 16
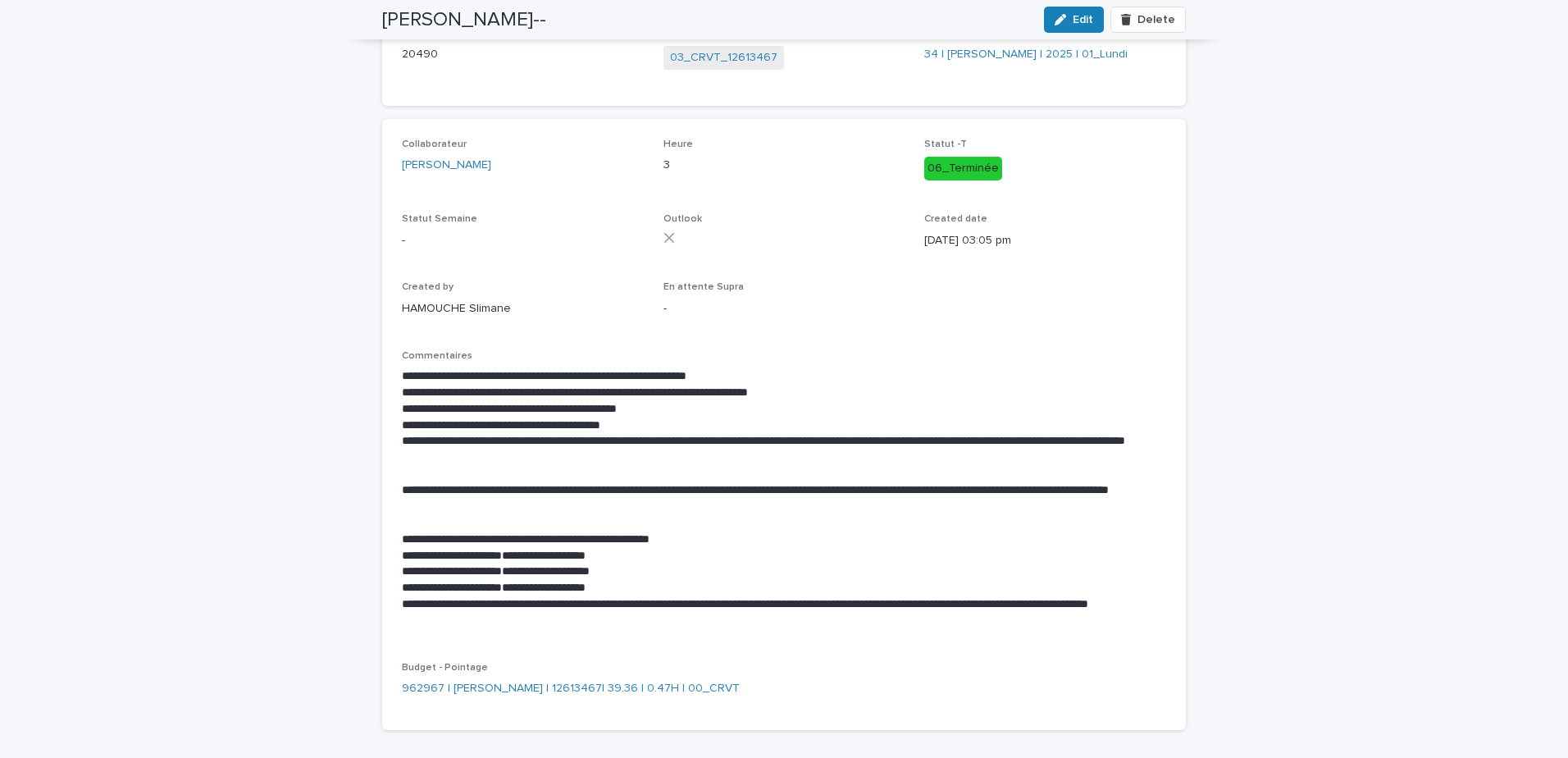
scroll to position [0, 0]
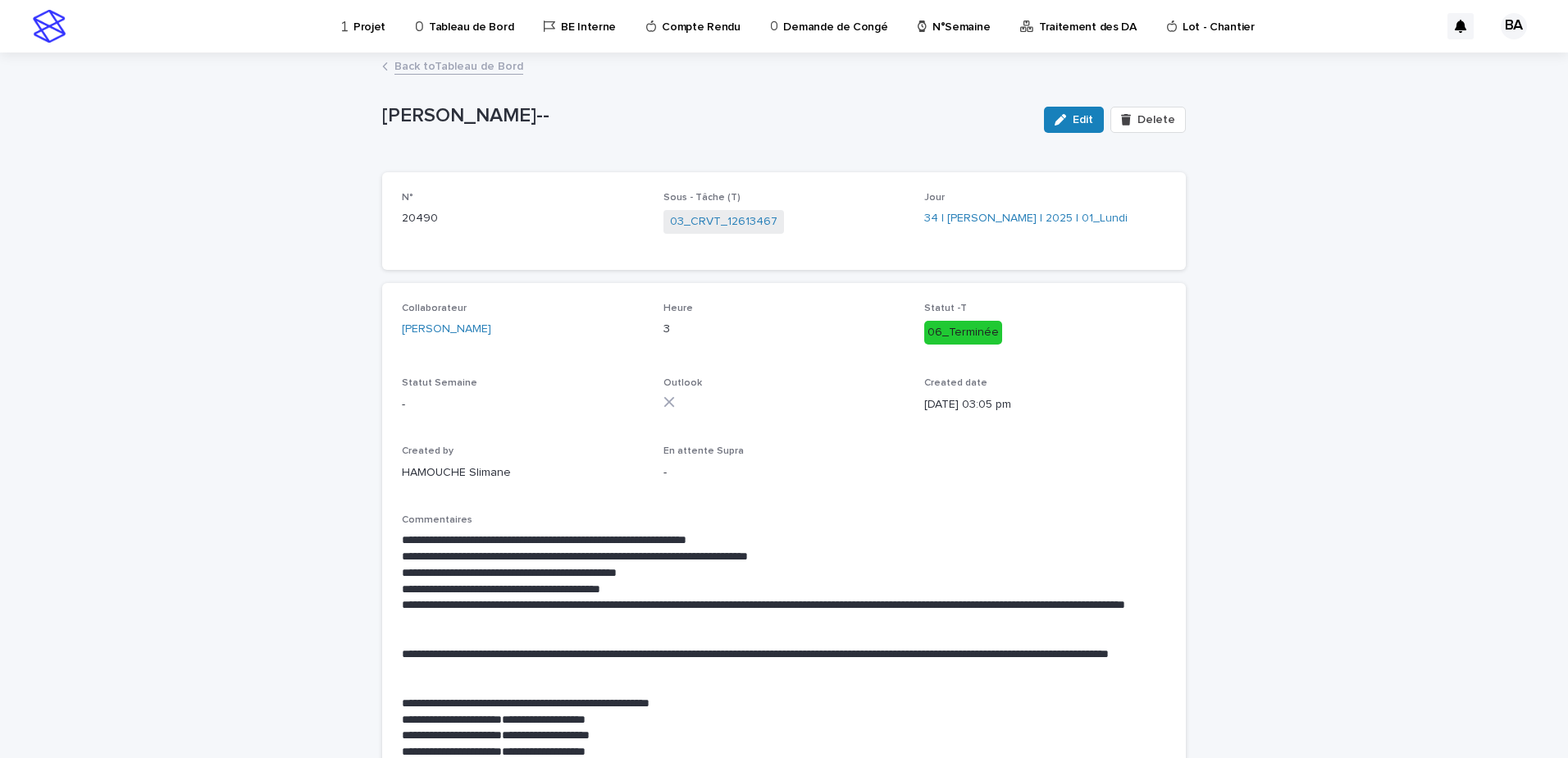
click at [456, 73] on link "Back to Tableau de Bord" at bounding box center [459, 64] width 129 height 19
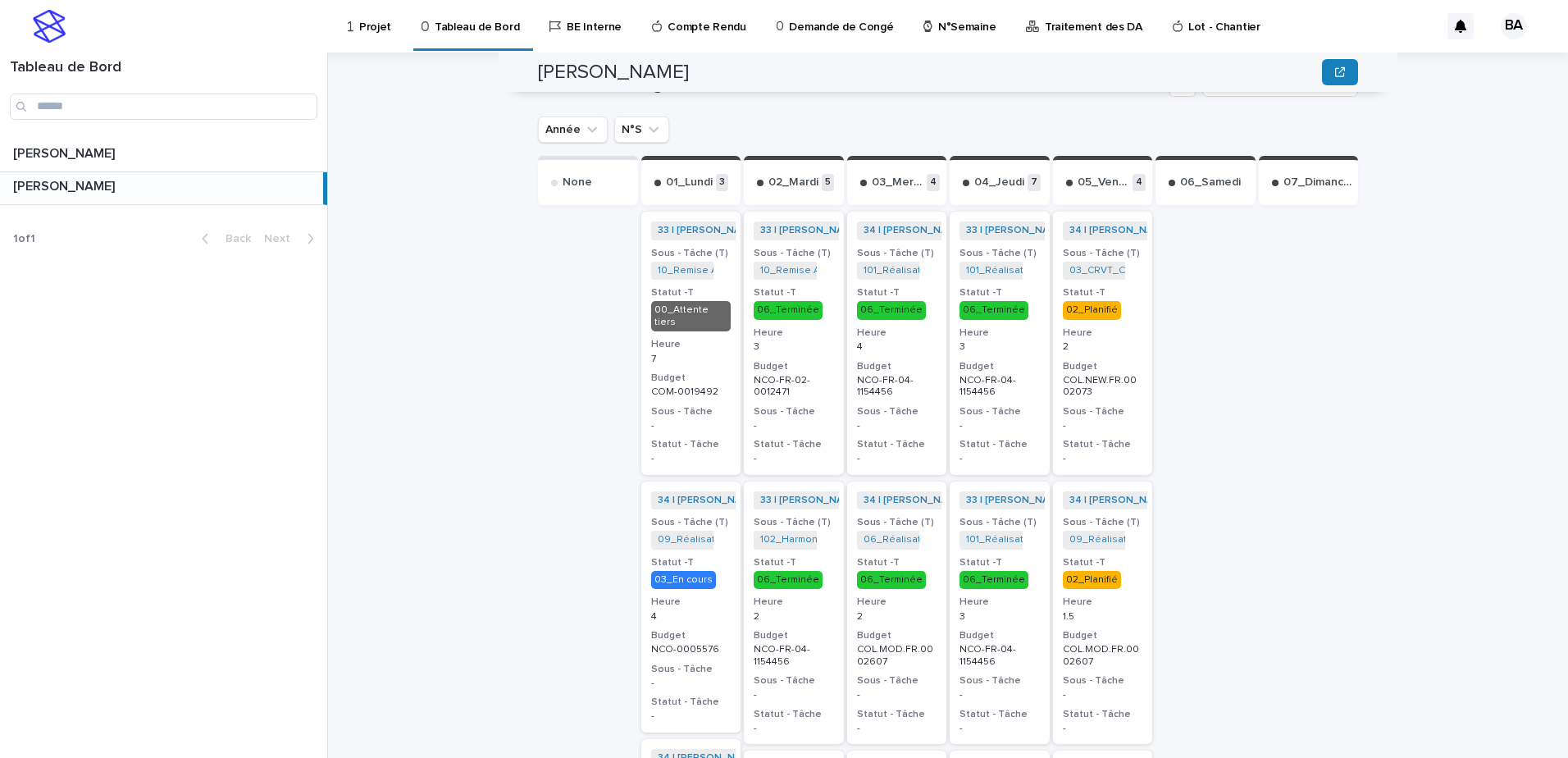
scroll to position [82, 0]
